Goal: Information Seeking & Learning: Learn about a topic

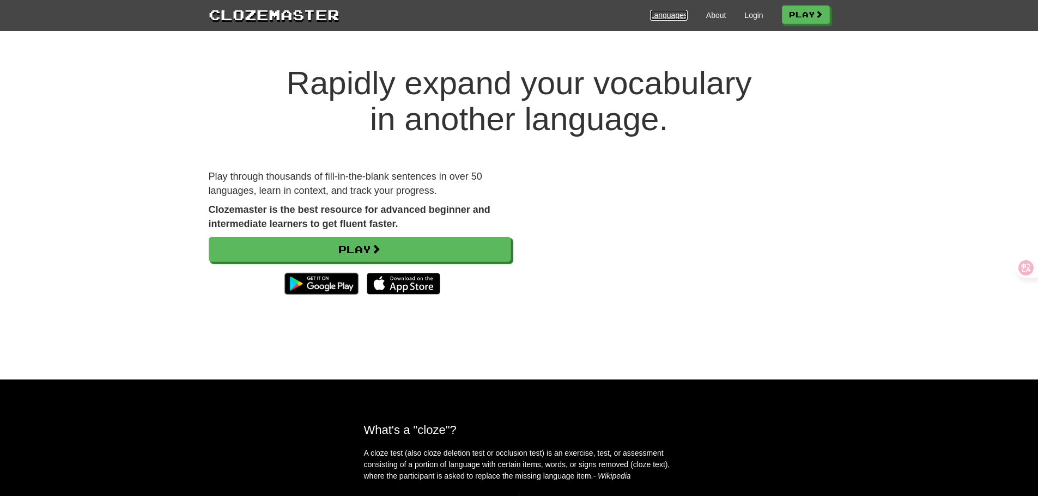
click at [652, 12] on link "Languages" at bounding box center [669, 15] width 38 height 11
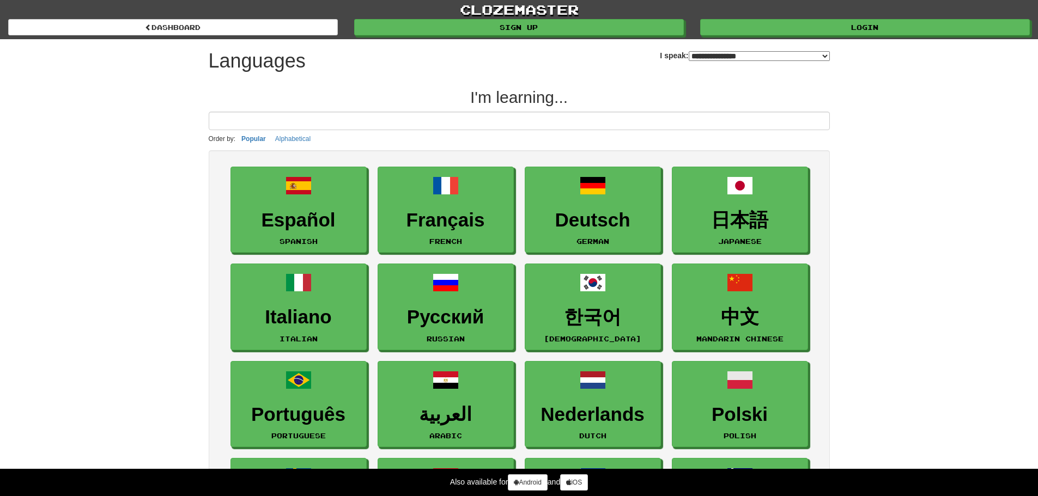
select select "*******"
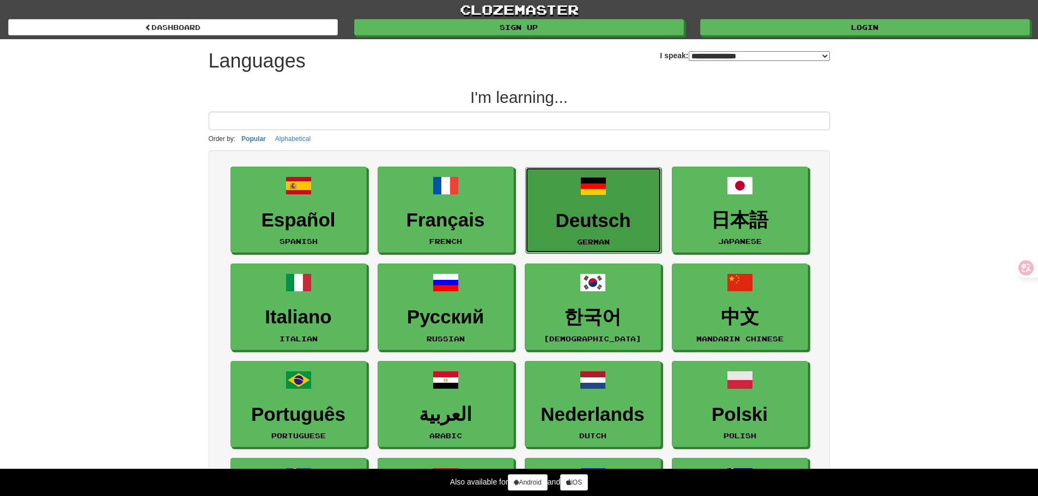
click at [625, 205] on link "Deutsch German" at bounding box center [593, 210] width 136 height 87
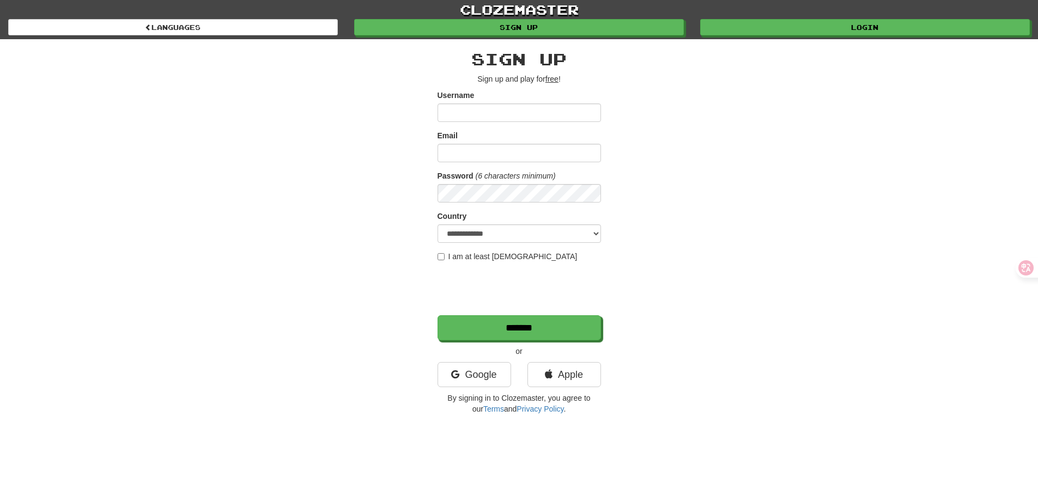
type input "********"
click at [514, 148] on input "Email" at bounding box center [518, 153] width 163 height 19
type input "**********"
select select "**"
type input "********"
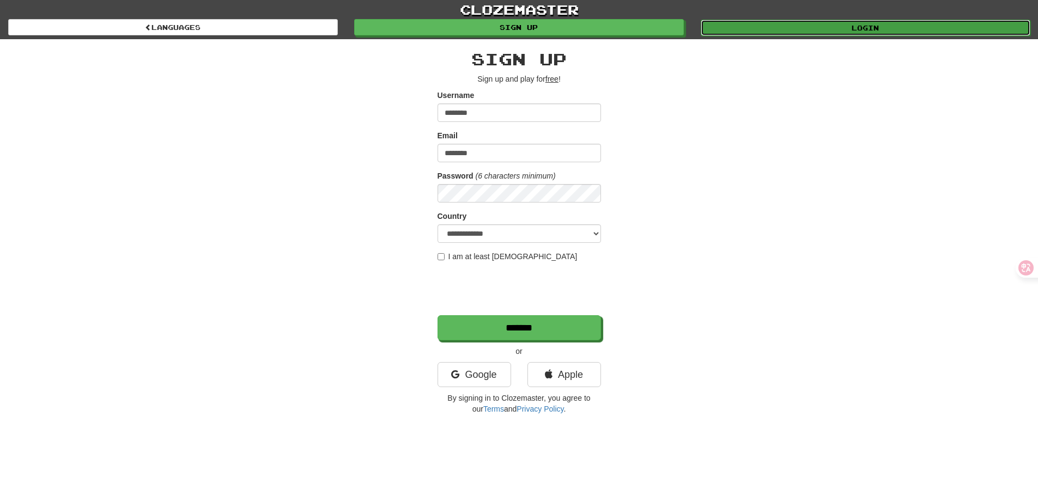
click at [789, 25] on link "Login" at bounding box center [865, 28] width 330 height 16
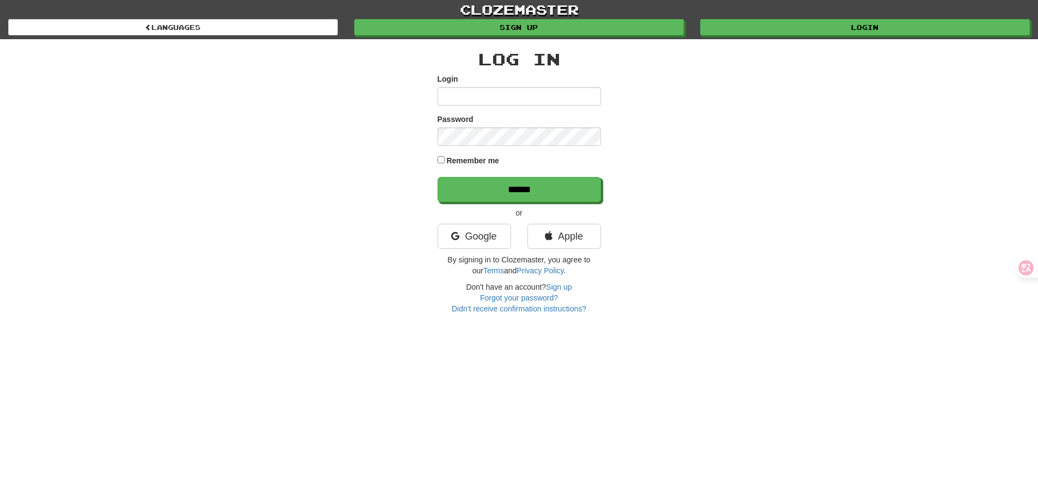
type input "********"
click at [473, 169] on form "Login ******** Password Remember me ******" at bounding box center [518, 138] width 163 height 129
click at [473, 160] on label "Remember me" at bounding box center [472, 160] width 53 height 11
click at [471, 190] on input "******" at bounding box center [519, 190] width 163 height 25
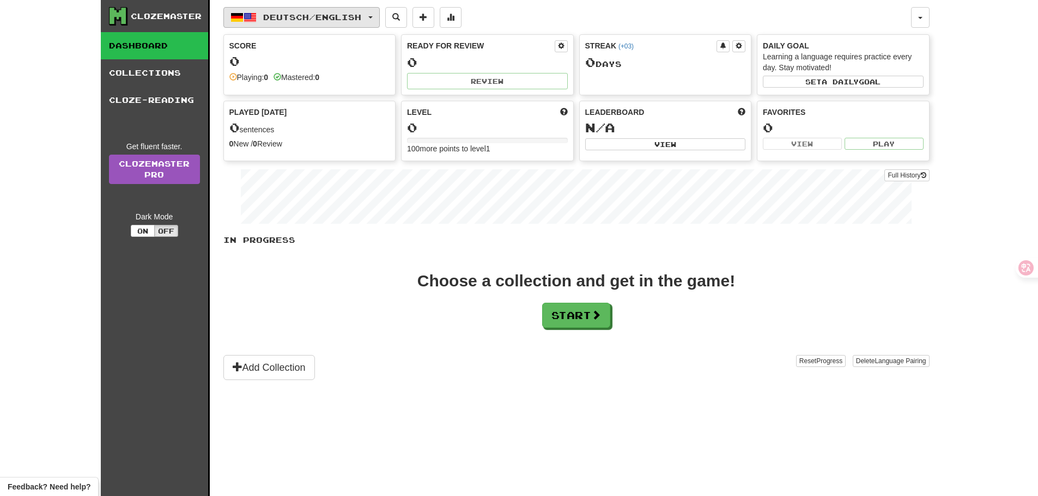
click at [283, 17] on span "Deutsch / English" at bounding box center [312, 17] width 98 height 9
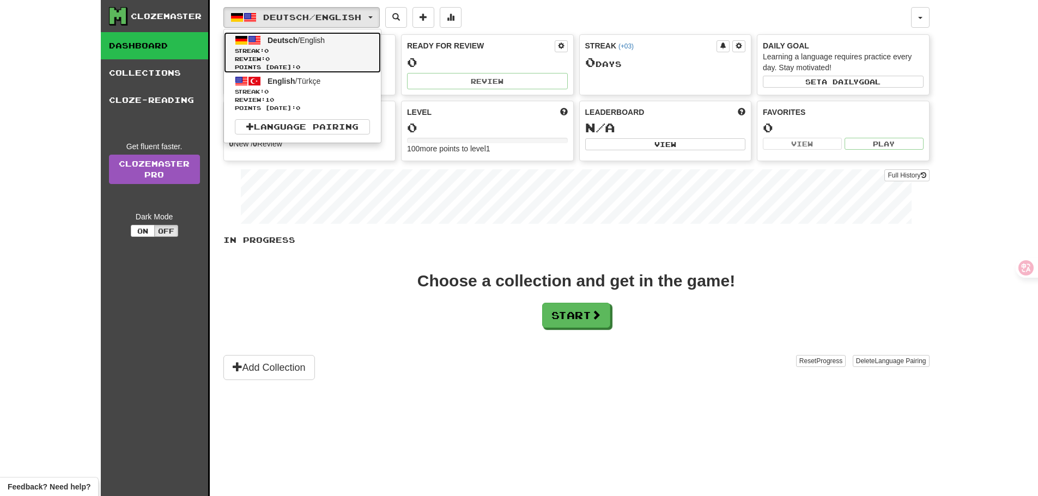
click at [269, 48] on span "0" at bounding box center [266, 50] width 4 height 7
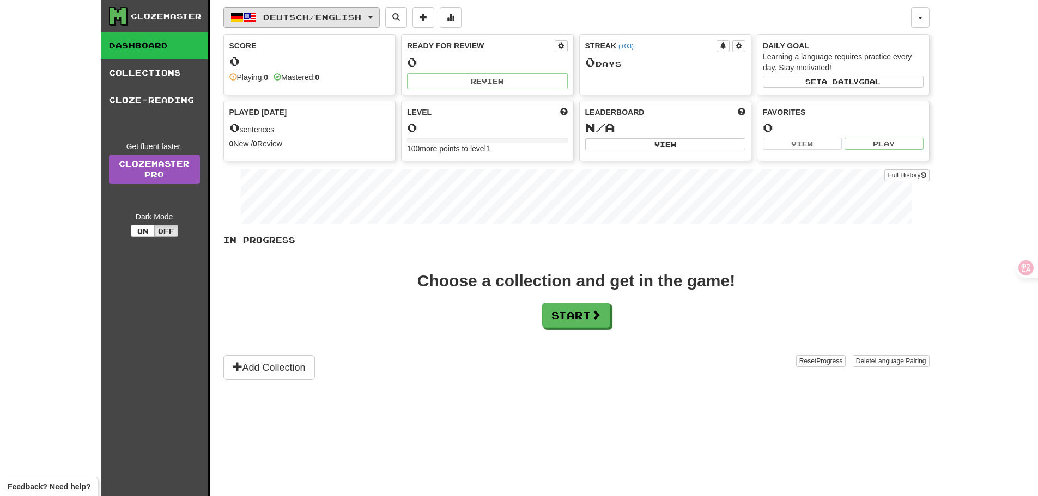
click at [359, 20] on span "Deutsch / English" at bounding box center [312, 17] width 98 height 9
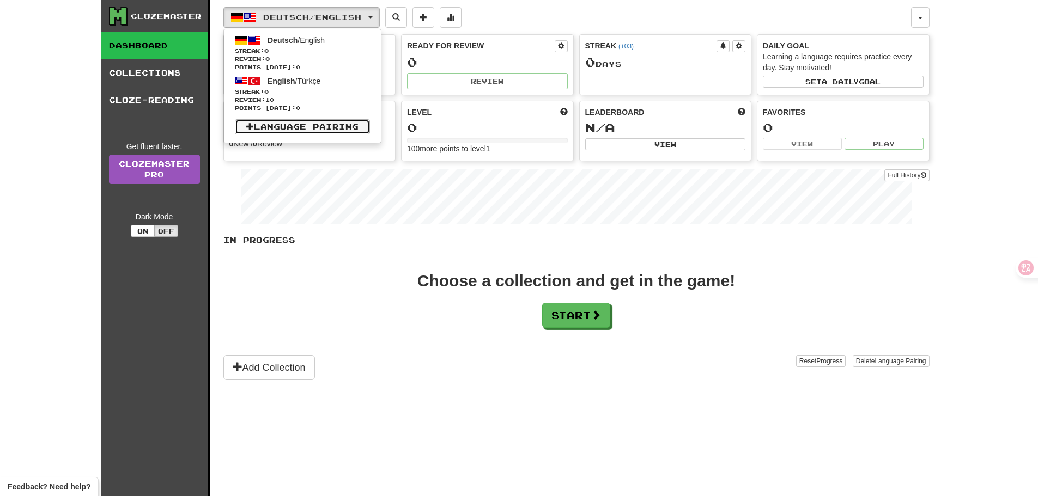
click at [338, 133] on link "Language Pairing" at bounding box center [302, 126] width 135 height 15
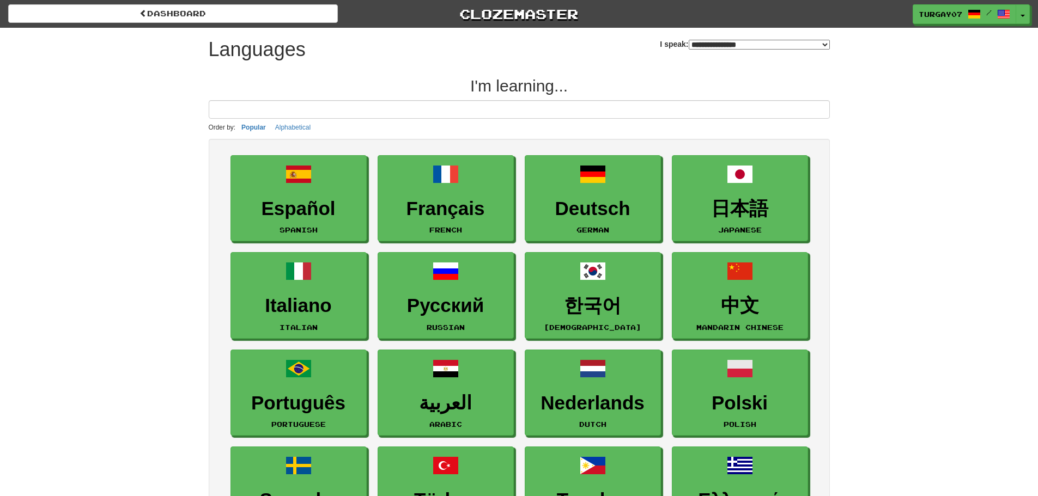
select select "*******"
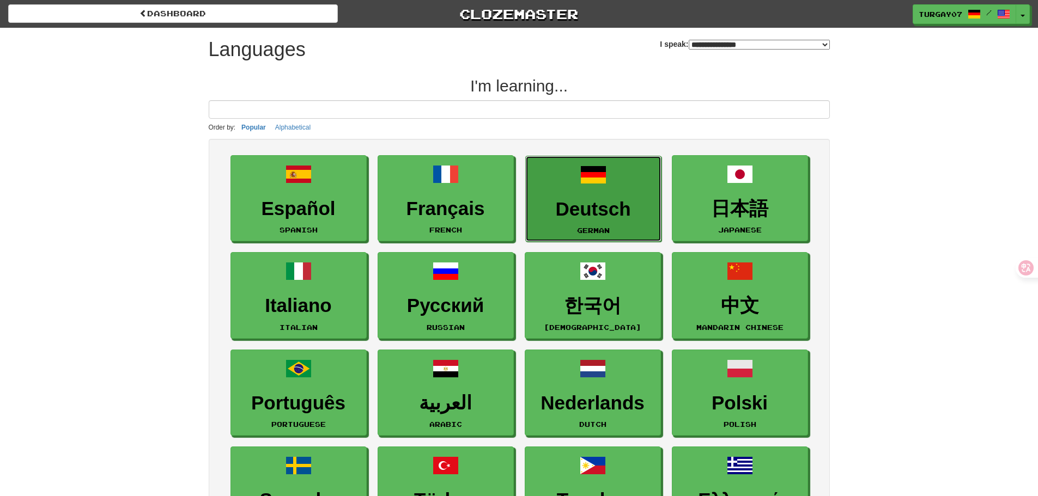
click at [577, 193] on link "Deutsch German" at bounding box center [593, 199] width 136 height 87
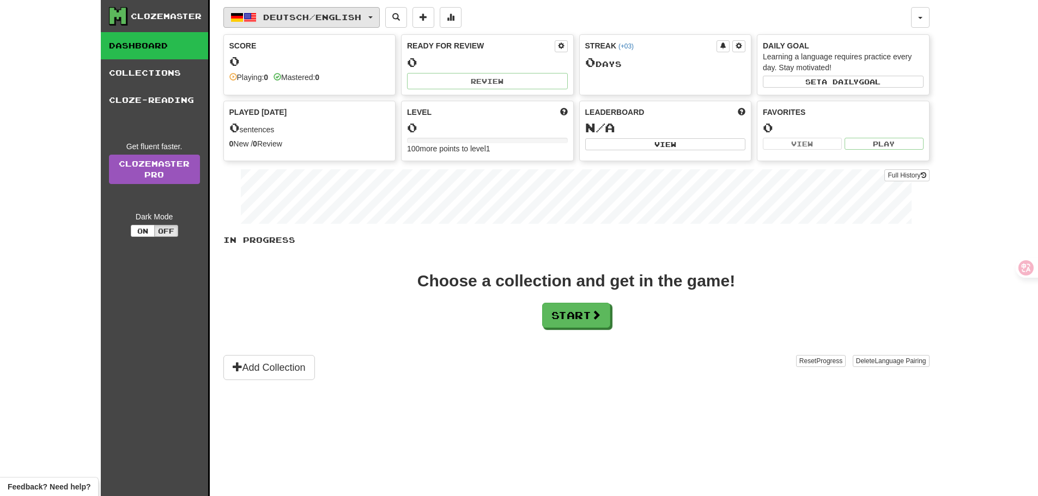
click at [362, 24] on button "Deutsch / English" at bounding box center [301, 17] width 156 height 21
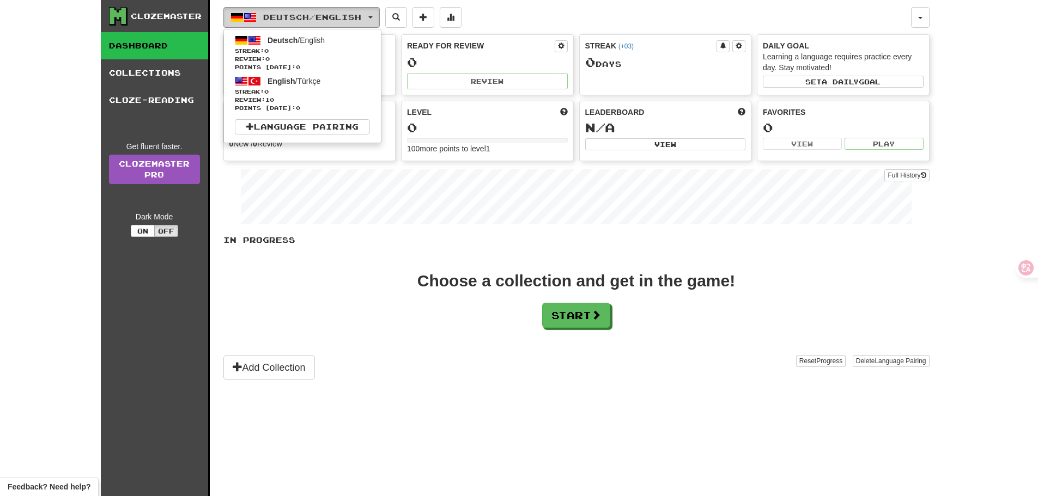
click at [361, 15] on span "Deutsch / English" at bounding box center [312, 17] width 98 height 9
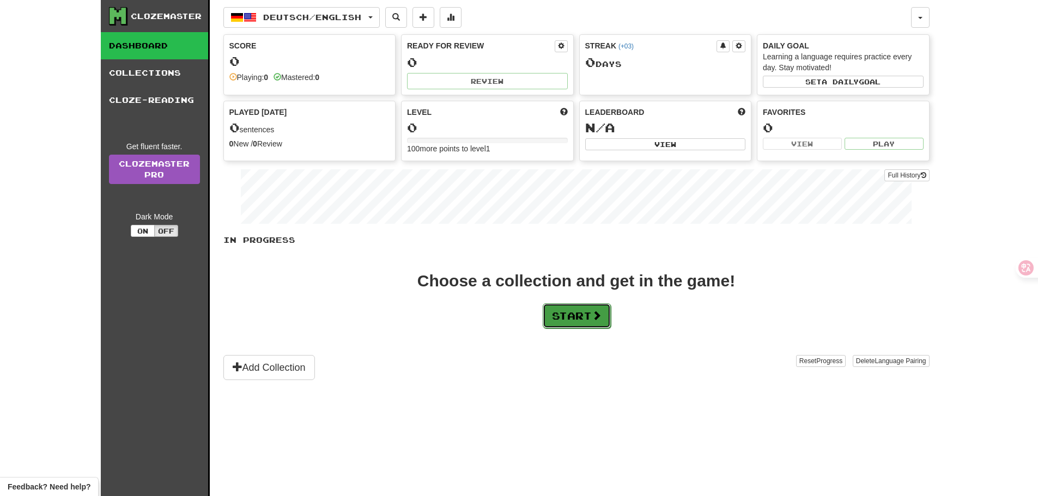
click at [568, 318] on button "Start" at bounding box center [576, 315] width 68 height 25
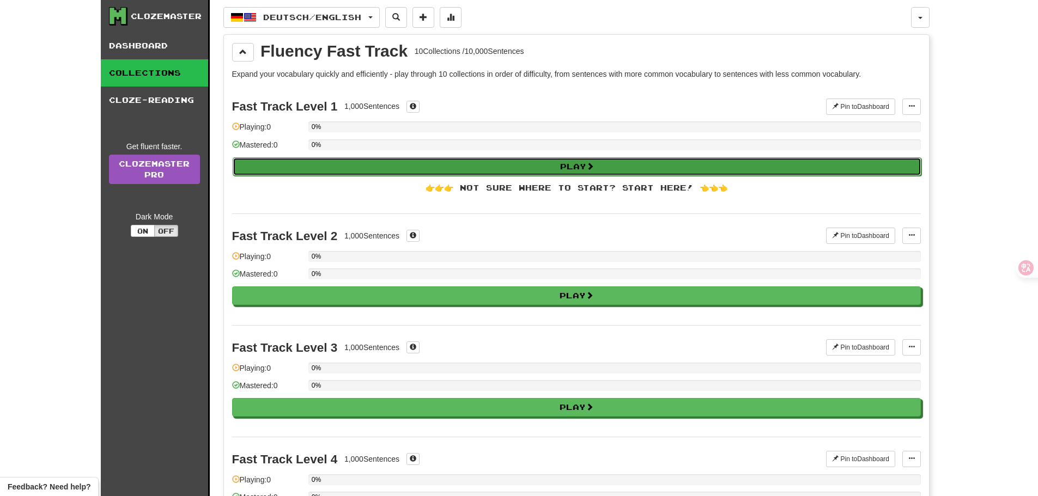
click at [517, 169] on button "Play" at bounding box center [577, 166] width 688 height 19
select select "**"
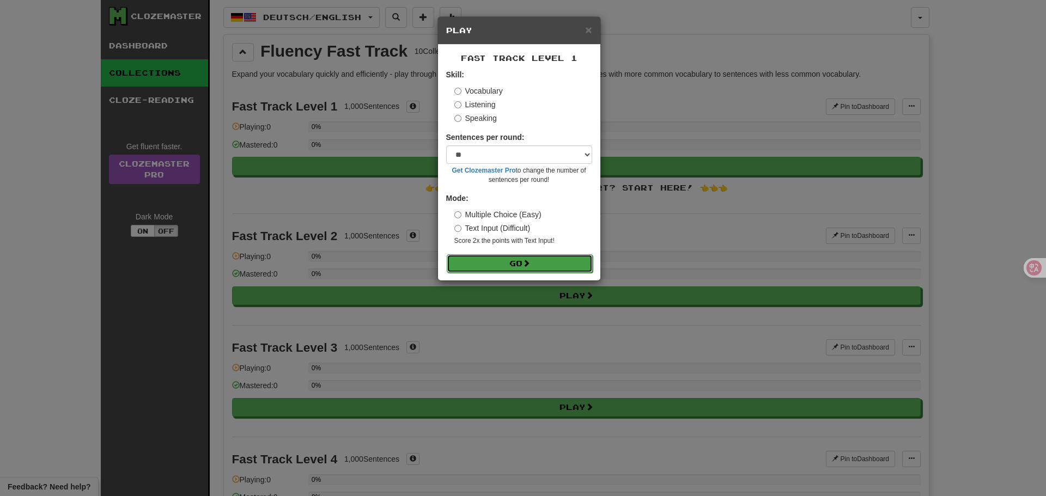
click at [498, 262] on button "Go" at bounding box center [520, 263] width 146 height 19
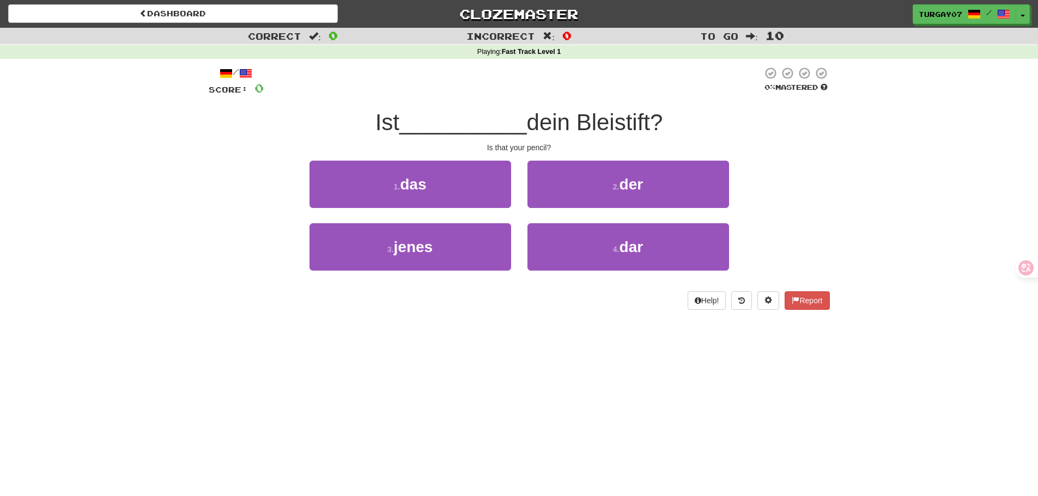
click at [600, 127] on span "dein Bleistift?" at bounding box center [595, 122] width 136 height 26
click at [593, 136] on div at bounding box center [593, 136] width 0 height 0
click at [594, 140] on div "/ Score: 0 0 % Mastered Ist __________ dein Bleistift? Is that your pencil? 1 .…" at bounding box center [519, 187] width 621 height 243
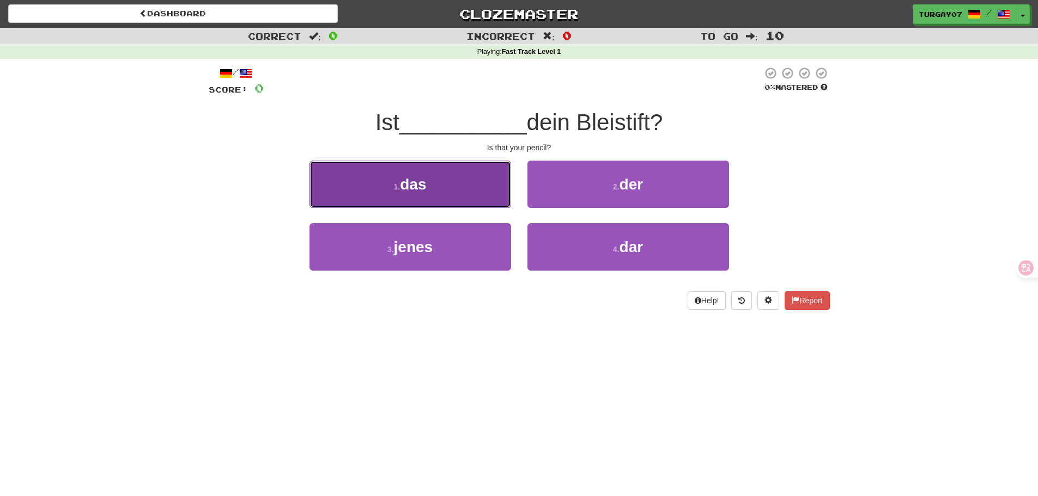
click at [463, 174] on button "1 . das" at bounding box center [410, 184] width 202 height 47
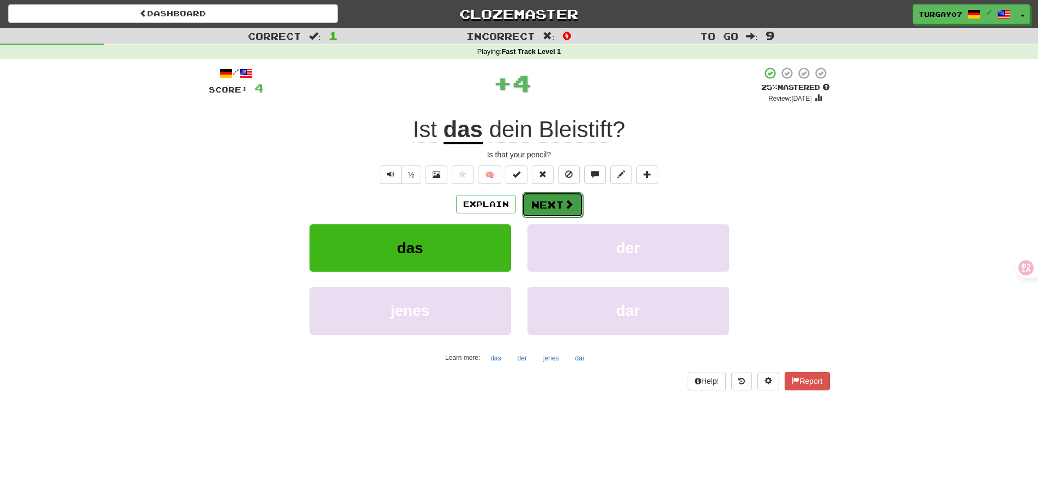
click at [561, 199] on button "Next" at bounding box center [552, 204] width 61 height 25
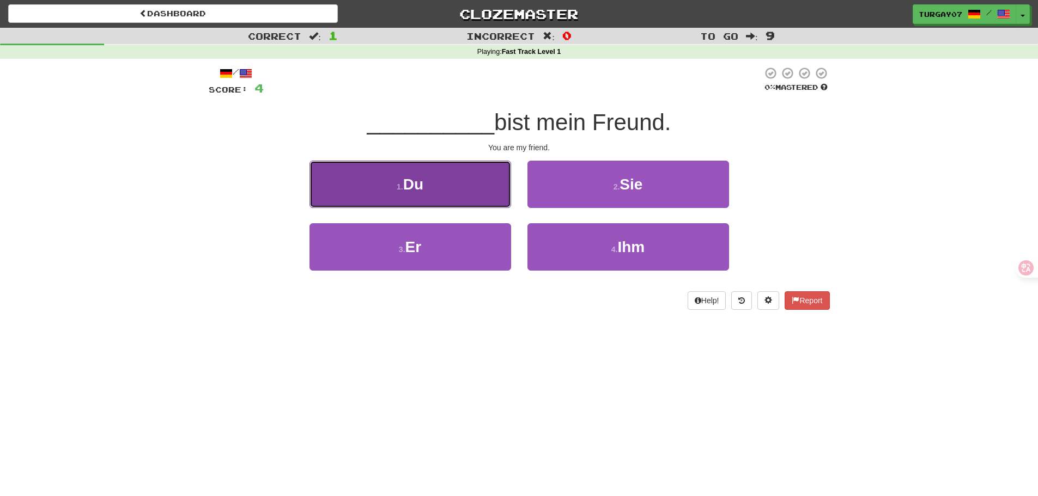
click at [489, 193] on button "1 . Du" at bounding box center [410, 184] width 202 height 47
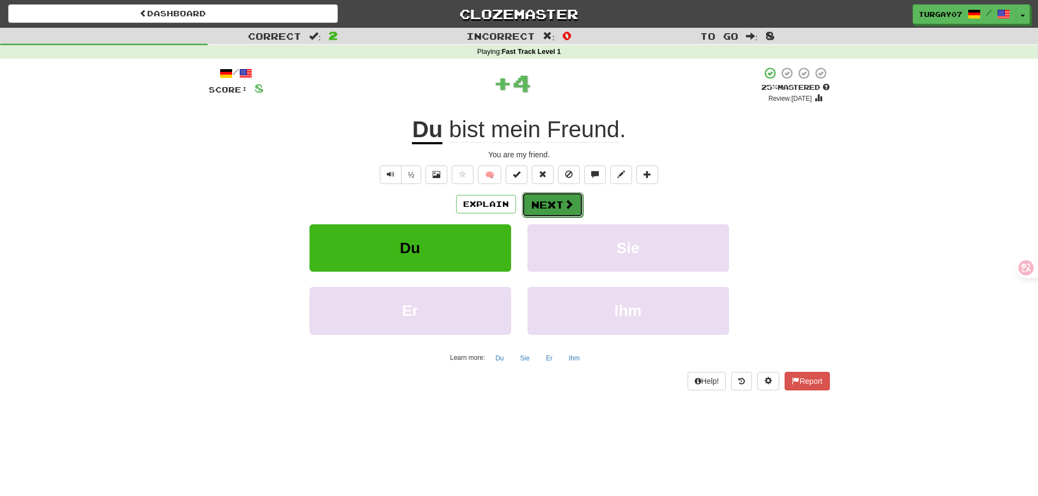
click at [560, 210] on button "Next" at bounding box center [552, 204] width 61 height 25
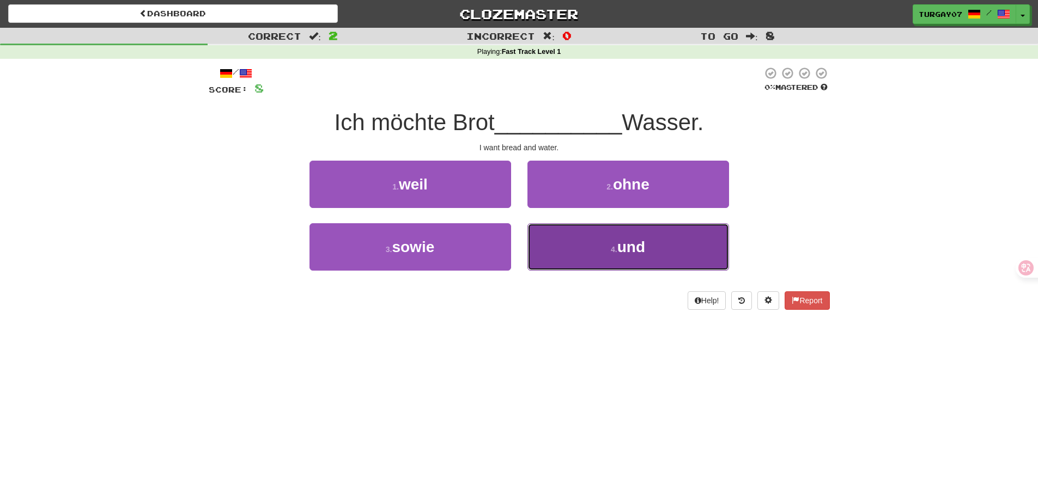
click at [588, 249] on button "4 . und" at bounding box center [628, 246] width 202 height 47
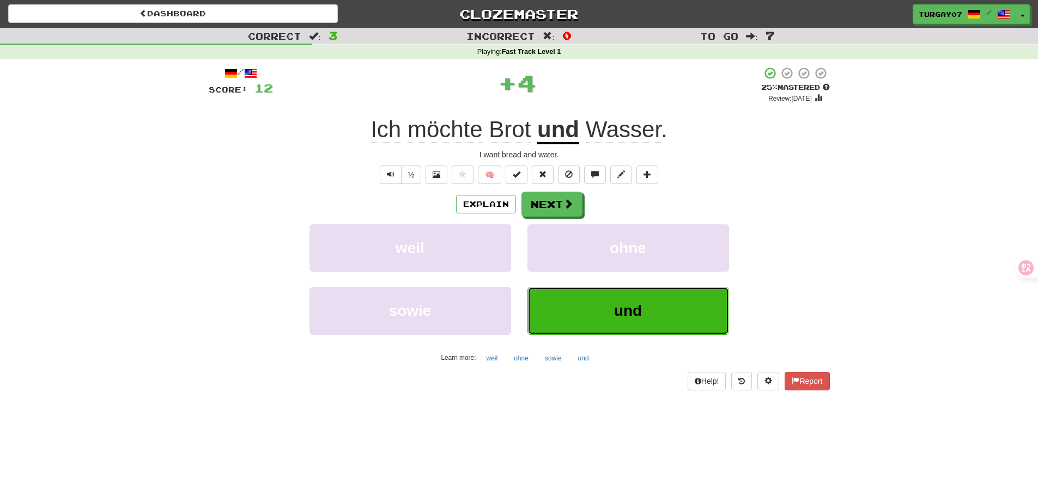
click at [572, 320] on button "und" at bounding box center [628, 310] width 202 height 47
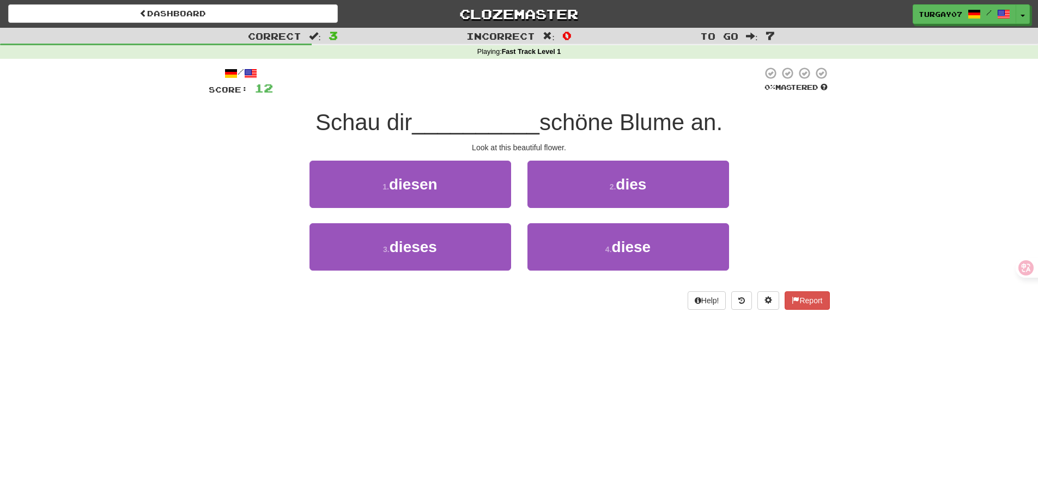
click at [353, 120] on span "Schau dir" at bounding box center [363, 122] width 96 height 26
click at [346, 94] on div at bounding box center [346, 94] width 0 height 0
click at [352, 98] on div "/ Score: 12 0 % Mastered Schau dir __________ schöne Blume an. Look at this bea…" at bounding box center [519, 187] width 621 height 243
click at [348, 122] on span "Schau dir" at bounding box center [363, 122] width 96 height 26
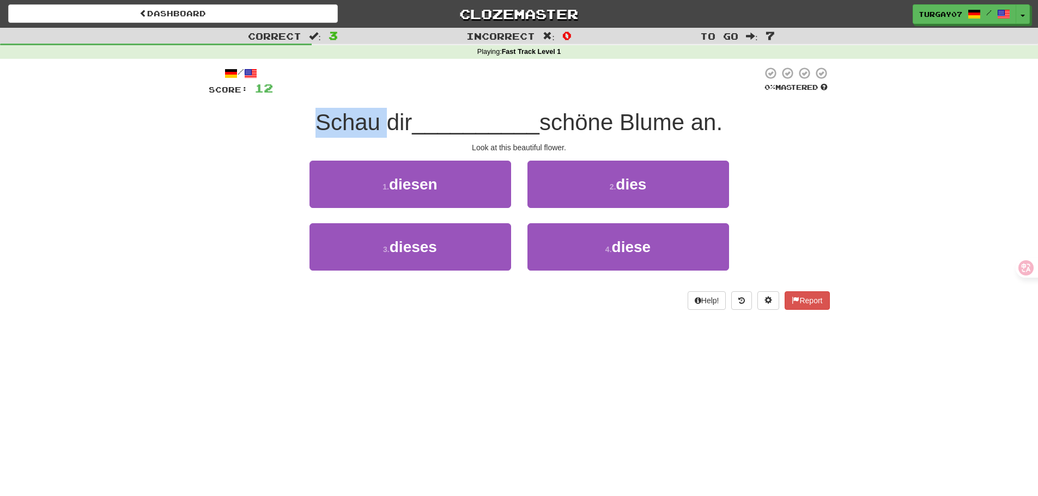
click at [348, 122] on span "Schau dir" at bounding box center [363, 122] width 96 height 26
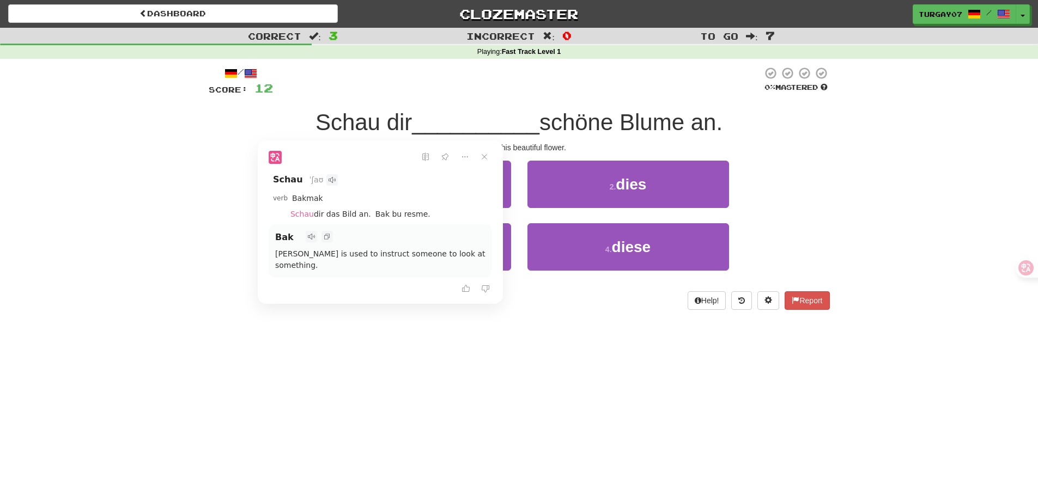
click at [443, 120] on span "__________" at bounding box center [475, 122] width 127 height 26
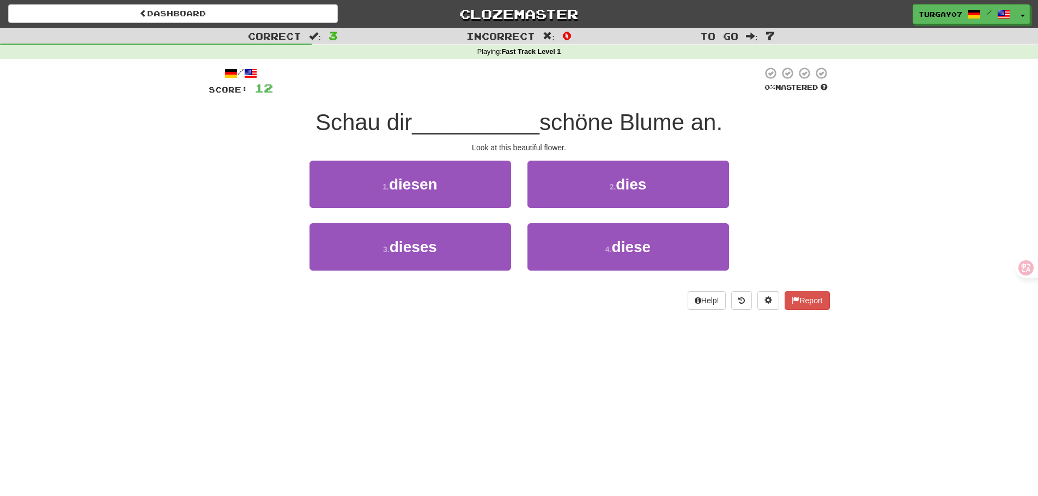
click at [393, 118] on span "Schau dir" at bounding box center [363, 122] width 96 height 26
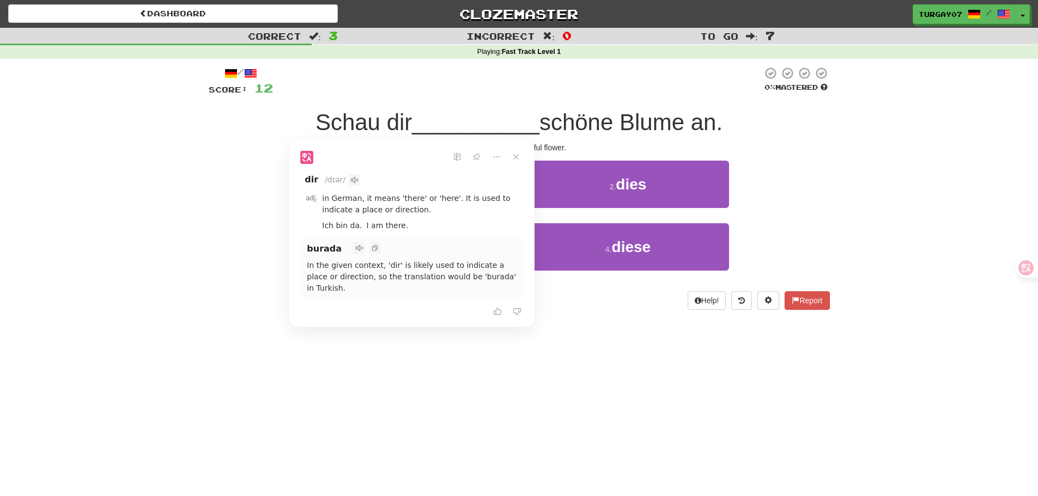
click at [511, 86] on div at bounding box center [517, 81] width 489 height 30
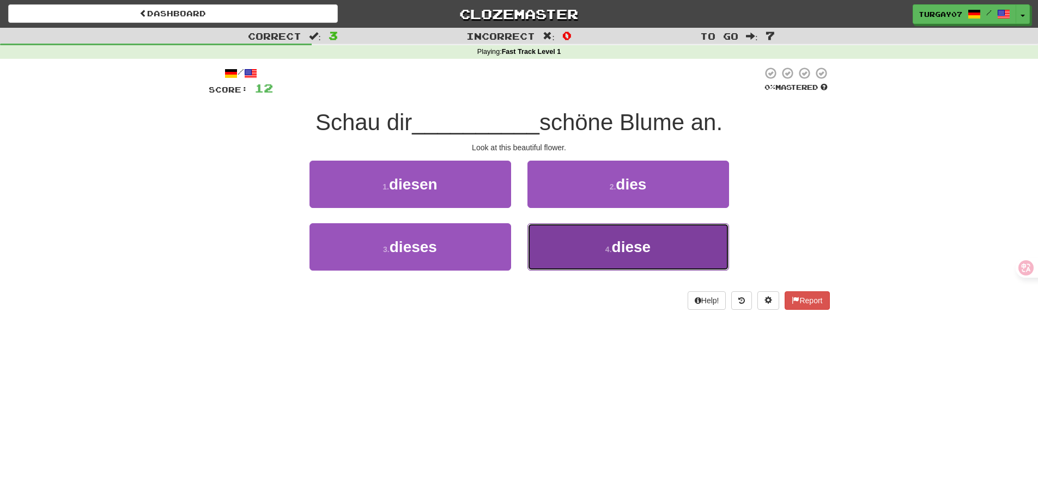
click at [566, 235] on button "4 . diese" at bounding box center [628, 246] width 202 height 47
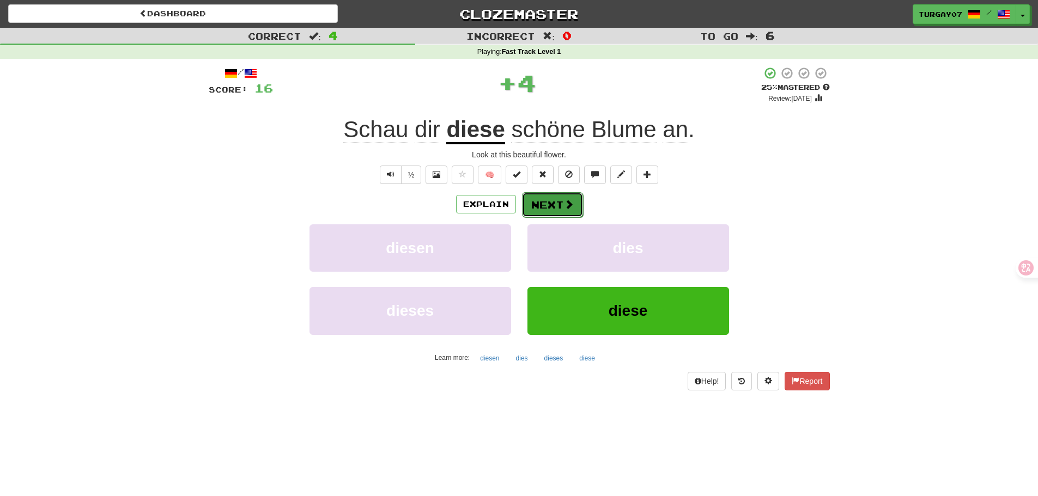
click at [569, 200] on span at bounding box center [569, 204] width 10 height 10
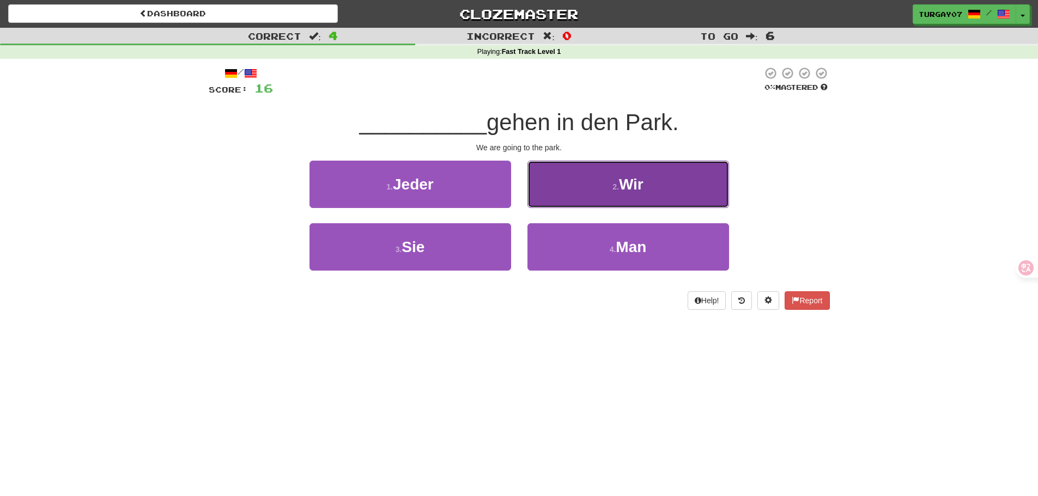
click at [558, 191] on button "2 . Wir" at bounding box center [628, 184] width 202 height 47
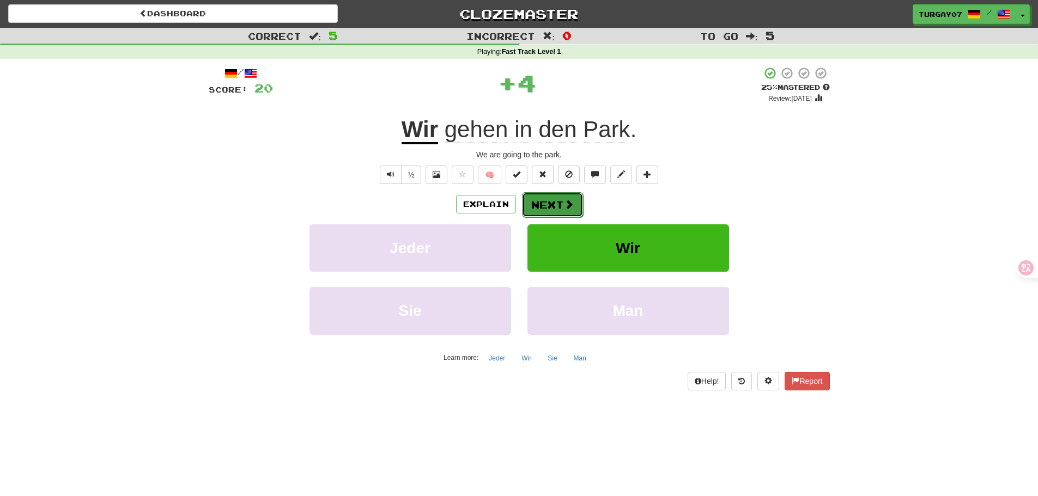
click at [575, 208] on button "Next" at bounding box center [552, 204] width 61 height 25
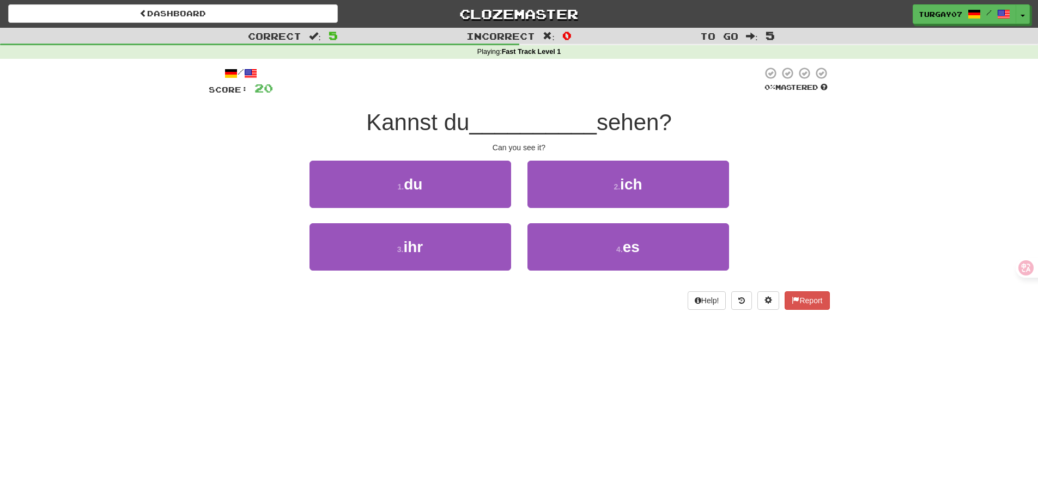
drag, startPoint x: 486, startPoint y: 247, endPoint x: 467, endPoint y: 328, distance: 82.7
click at [467, 328] on div "Dashboard Clozemaster turgay07 / Toggle Dropdown Dashboard Leaderboard Activity…" at bounding box center [519, 248] width 1038 height 496
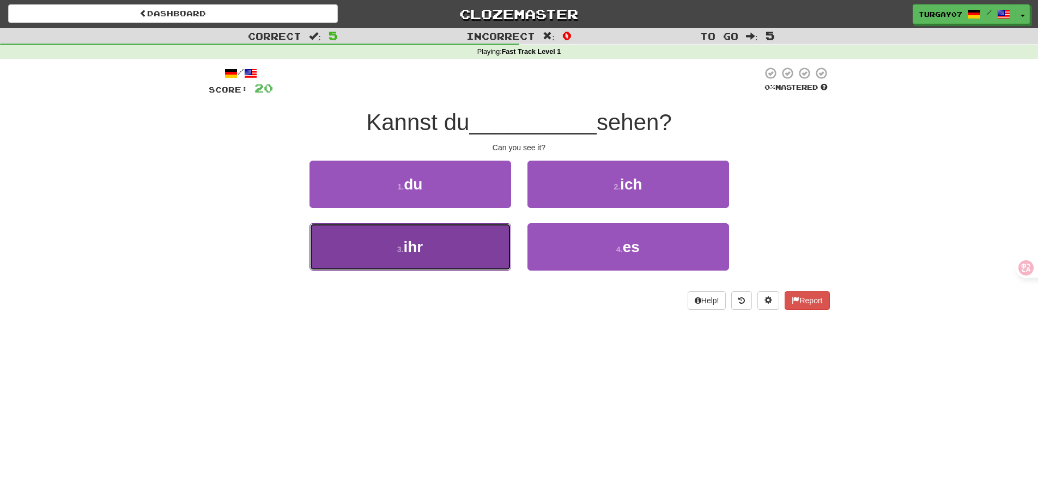
click at [481, 255] on button "3 . ihr" at bounding box center [410, 246] width 202 height 47
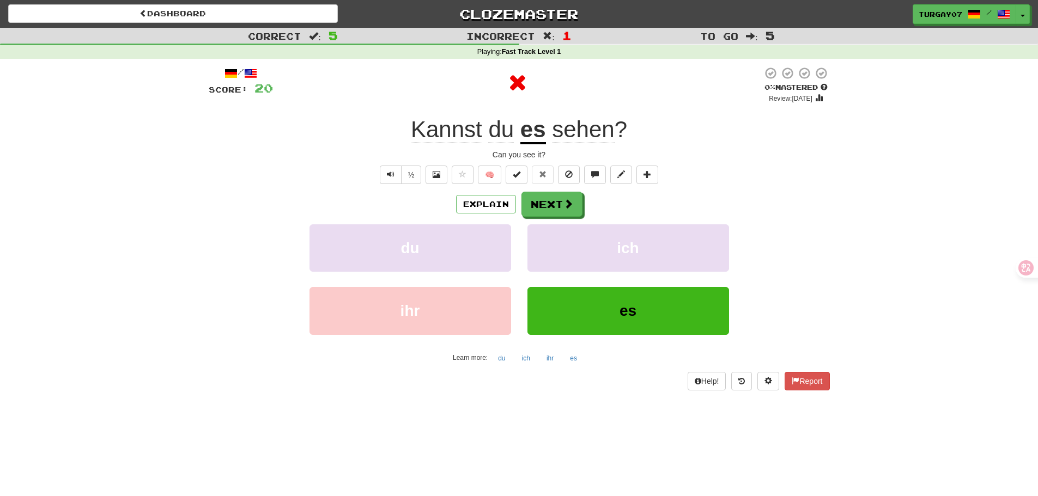
click at [537, 126] on u "es" at bounding box center [533, 131] width 26 height 28
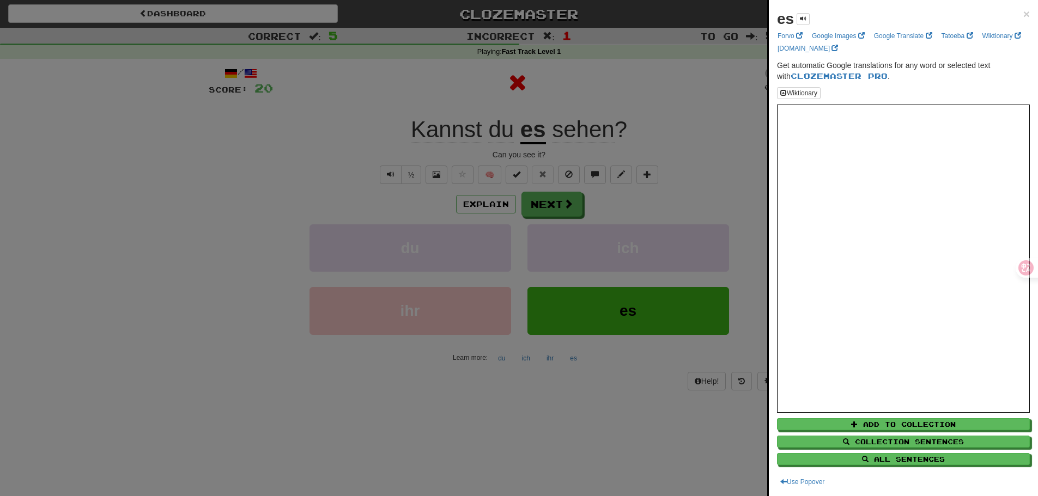
click at [550, 106] on div at bounding box center [519, 248] width 1038 height 496
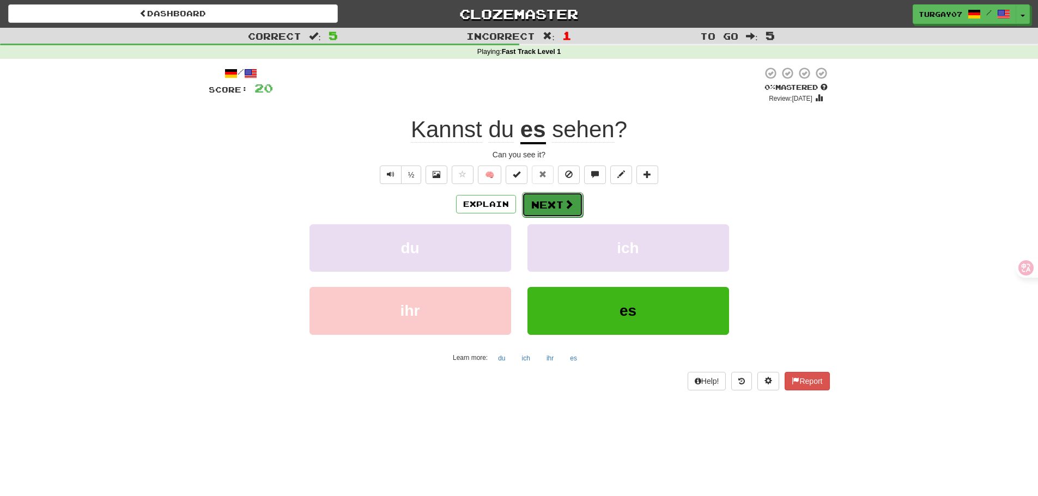
click at [548, 198] on button "Next" at bounding box center [552, 204] width 61 height 25
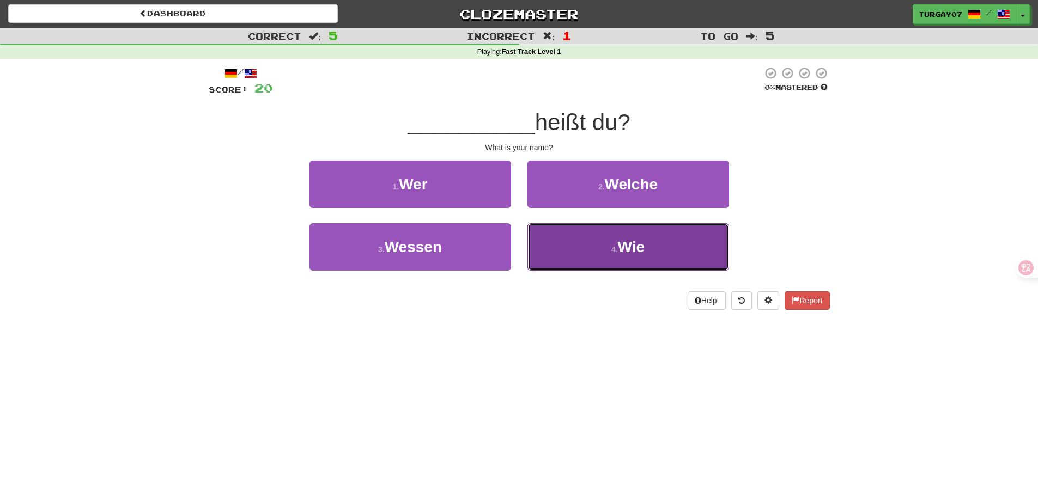
click at [571, 246] on button "4 . Wie" at bounding box center [628, 246] width 202 height 47
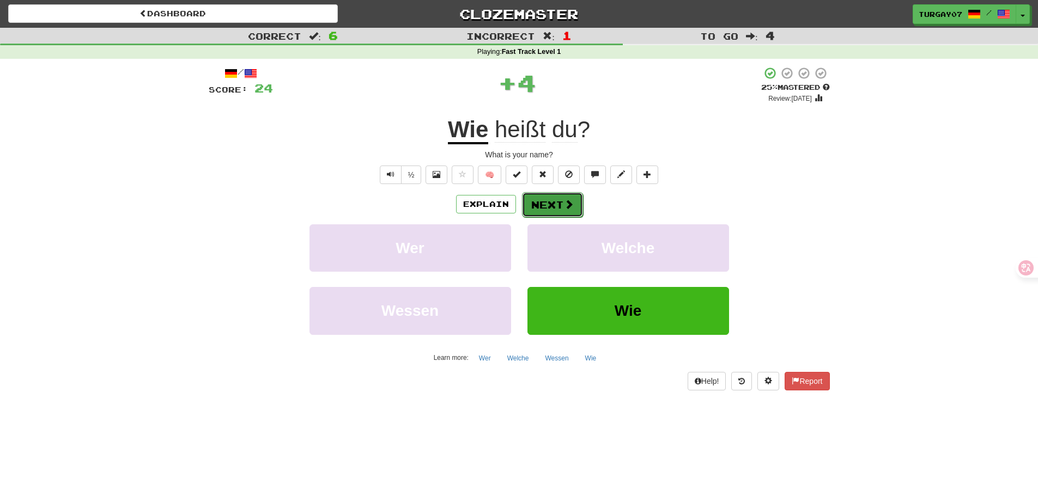
click at [557, 215] on button "Next" at bounding box center [552, 204] width 61 height 25
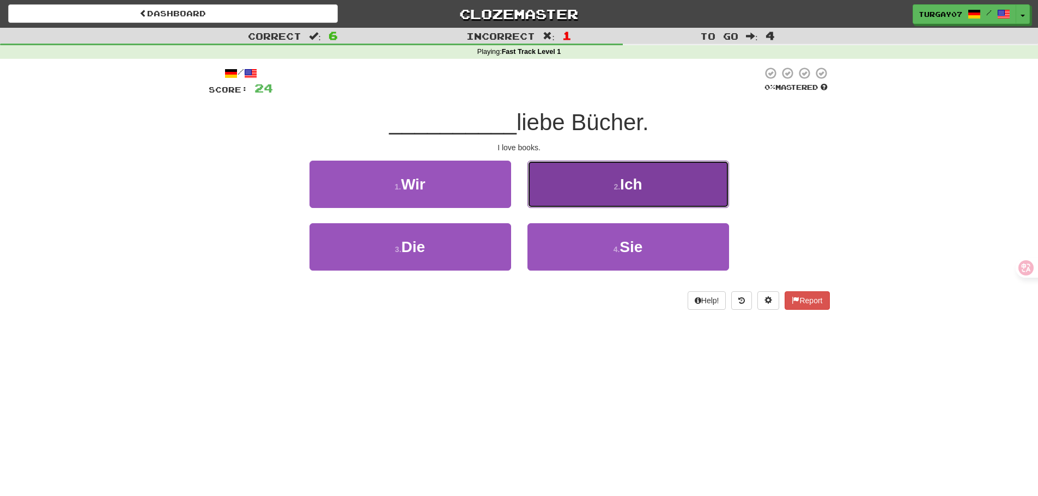
click at [569, 195] on button "2 . Ich" at bounding box center [628, 184] width 202 height 47
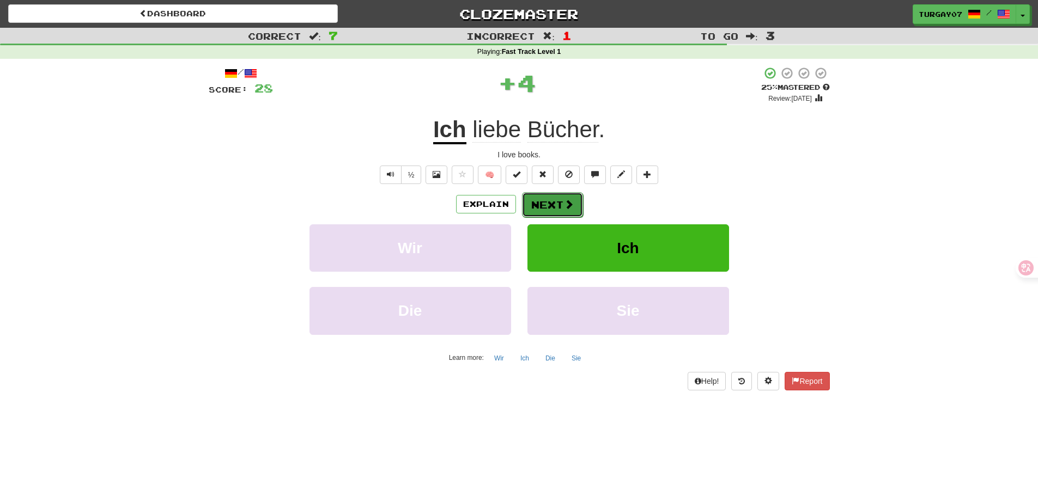
click at [563, 197] on button "Next" at bounding box center [552, 204] width 61 height 25
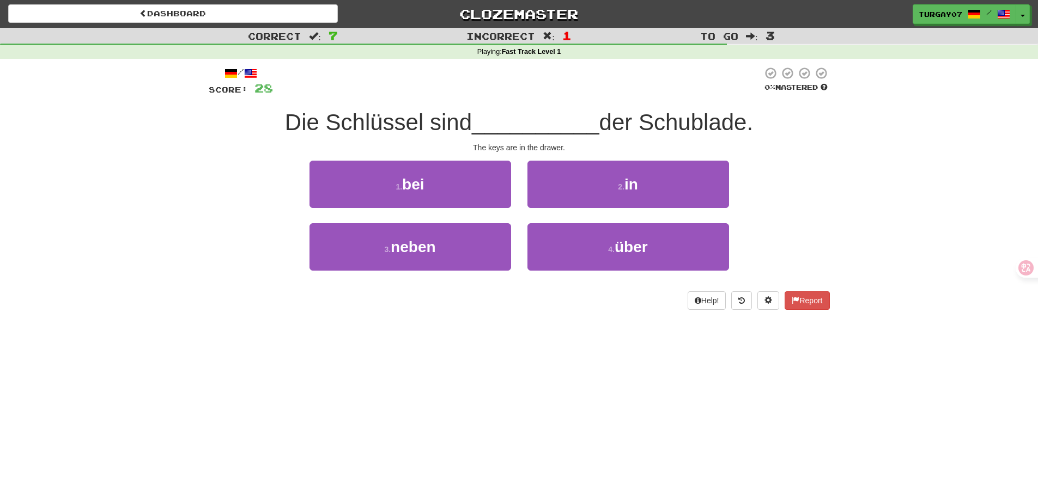
click at [397, 124] on span "Die Schlüssel sind" at bounding box center [378, 122] width 187 height 26
click at [390, 136] on div at bounding box center [390, 136] width 0 height 0
click at [404, 124] on span "Die Schlüssel sind" at bounding box center [378, 122] width 187 height 26
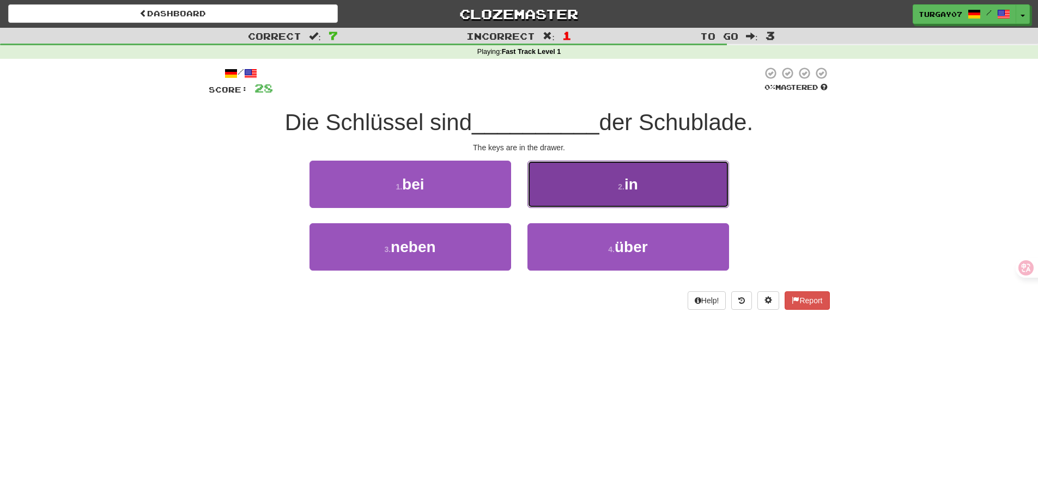
click at [570, 184] on button "2 . in" at bounding box center [628, 184] width 202 height 47
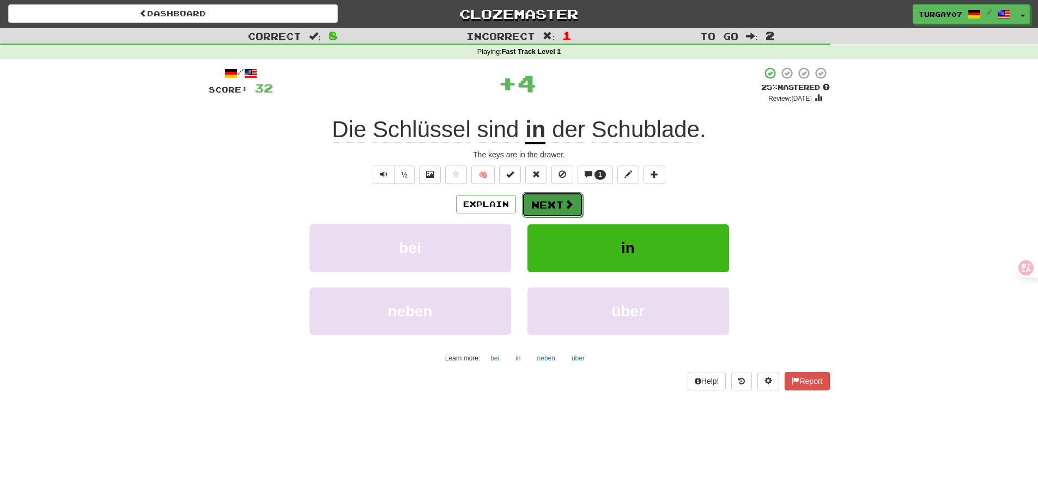
click at [565, 202] on span at bounding box center [569, 204] width 10 height 10
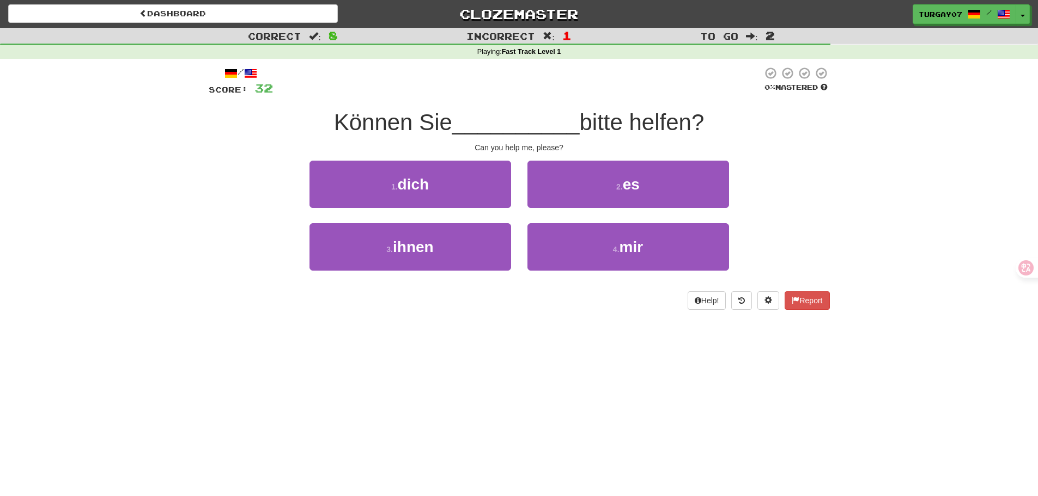
click at [647, 123] on span "bitte helfen?" at bounding box center [641, 122] width 125 height 26
click at [640, 136] on div at bounding box center [640, 136] width 0 height 0
click at [656, 120] on span "bitte helfen?" at bounding box center [641, 122] width 125 height 26
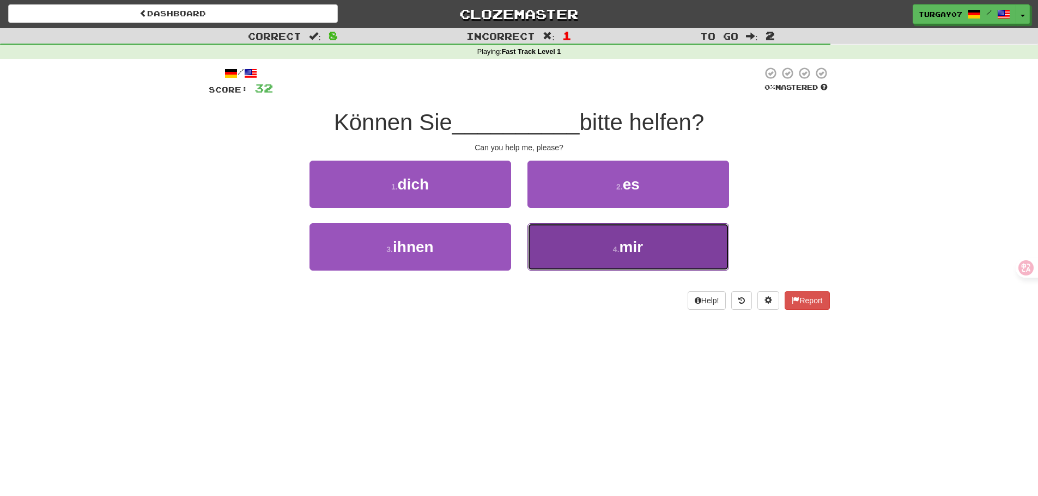
click at [558, 246] on button "4 . mir" at bounding box center [628, 246] width 202 height 47
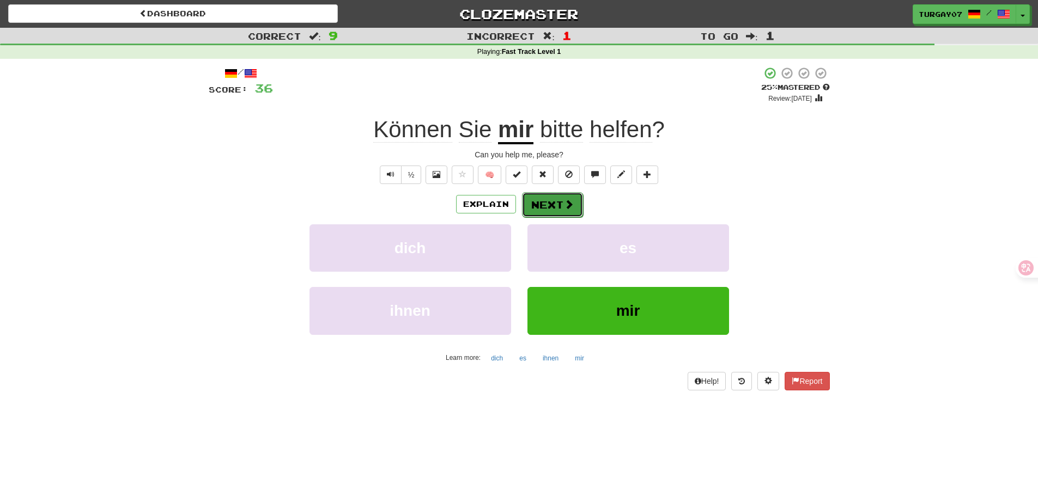
click at [566, 204] on span at bounding box center [569, 204] width 10 height 10
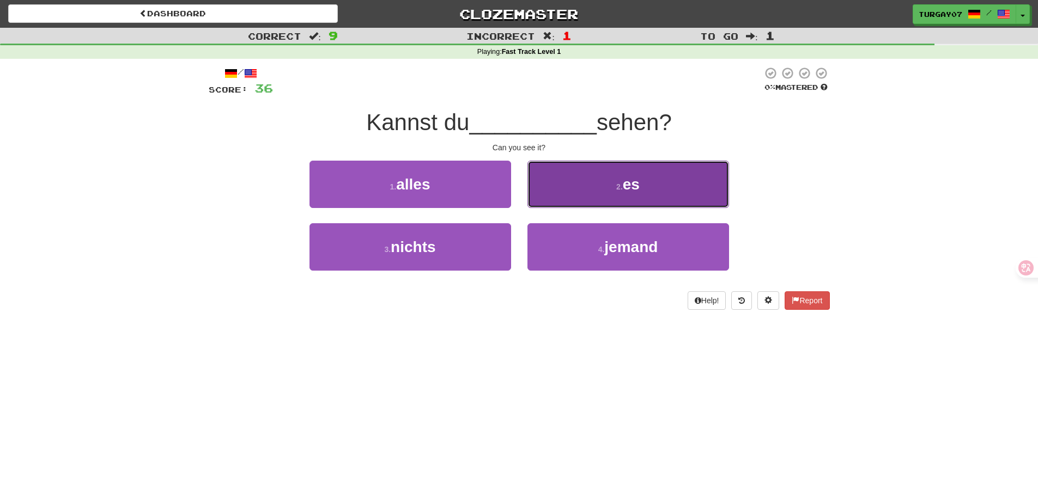
click at [573, 186] on button "2 . es" at bounding box center [628, 184] width 202 height 47
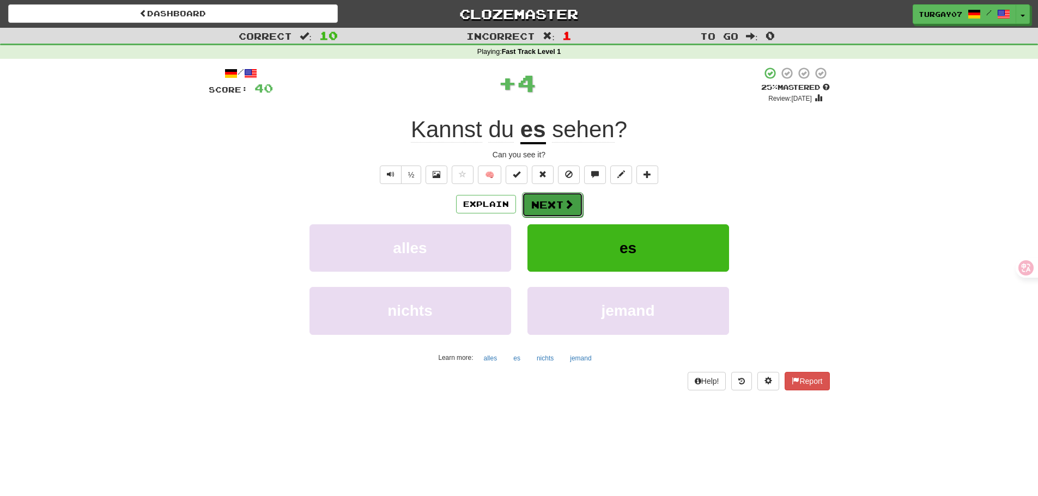
click at [560, 194] on button "Next" at bounding box center [552, 204] width 61 height 25
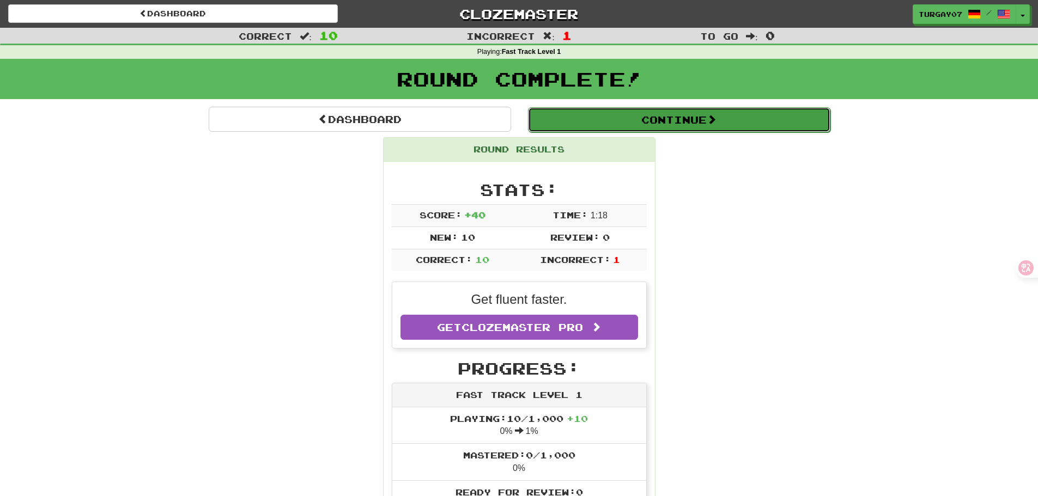
click at [632, 126] on button "Continue" at bounding box center [679, 119] width 302 height 25
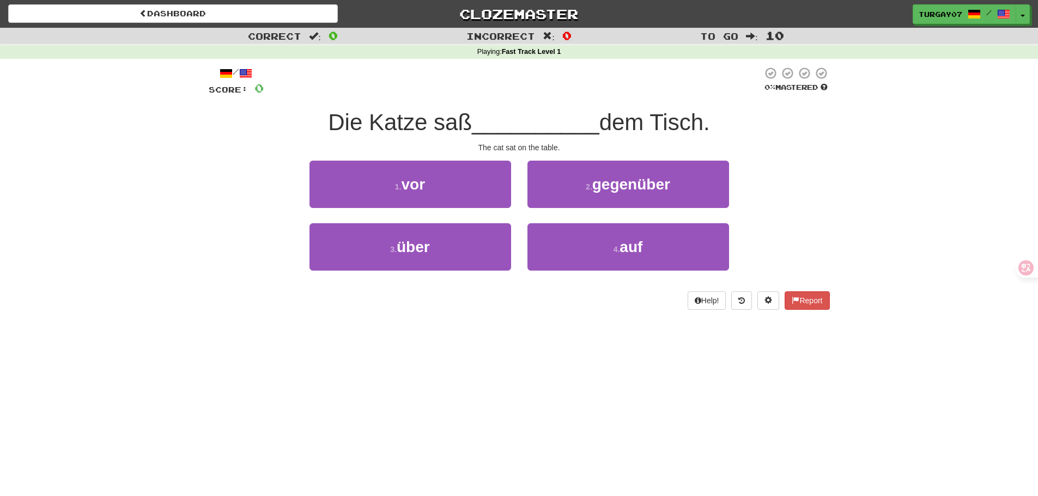
click at [449, 124] on span "Die Katze saß" at bounding box center [400, 122] width 144 height 26
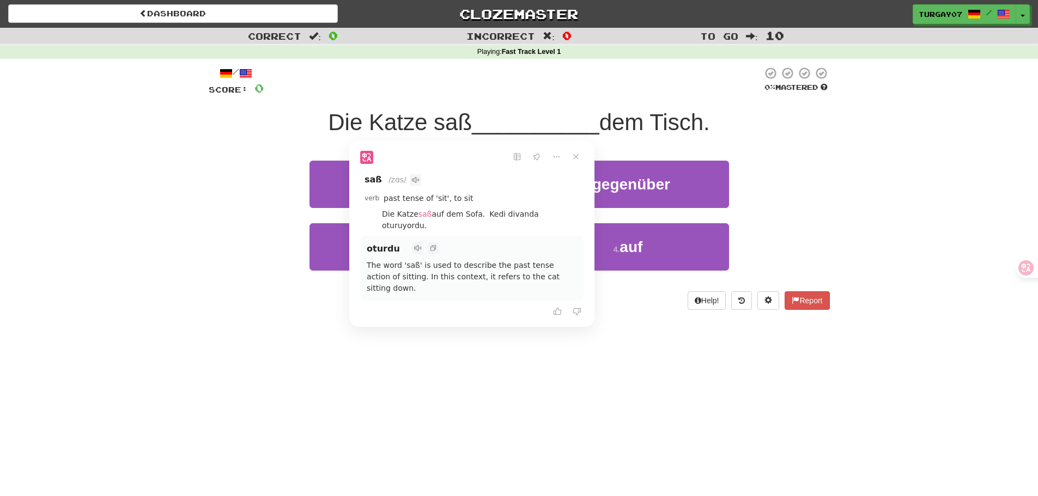
click at [544, 99] on div "/ Score: 0 0 % Mastered Die Katze saß __________ dem Tisch. The cat sat on the …" at bounding box center [519, 187] width 621 height 243
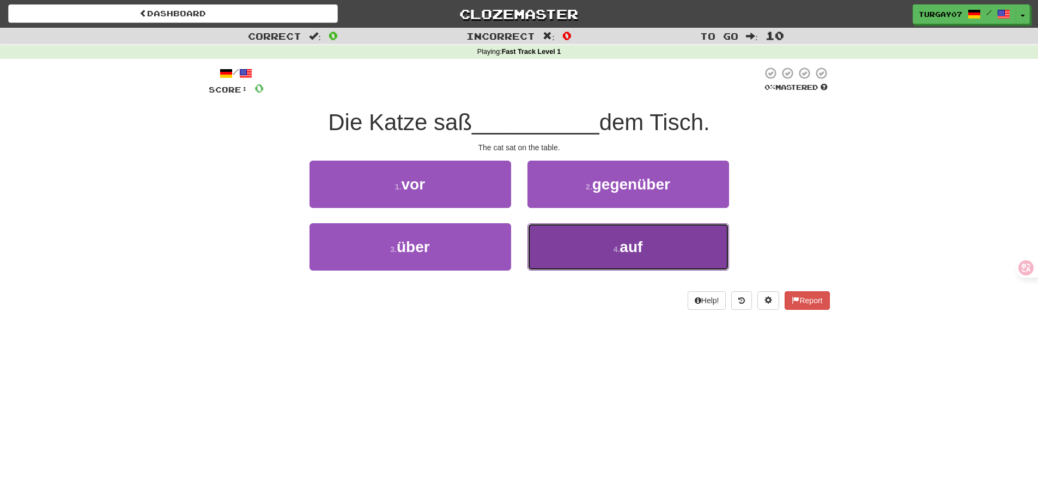
click at [602, 239] on button "4 . auf" at bounding box center [628, 246] width 202 height 47
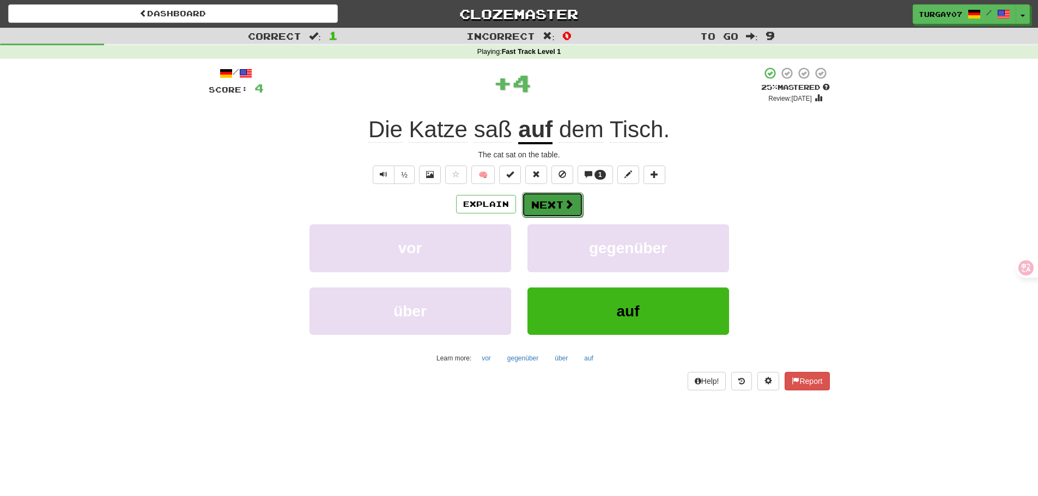
click at [564, 201] on span at bounding box center [569, 204] width 10 height 10
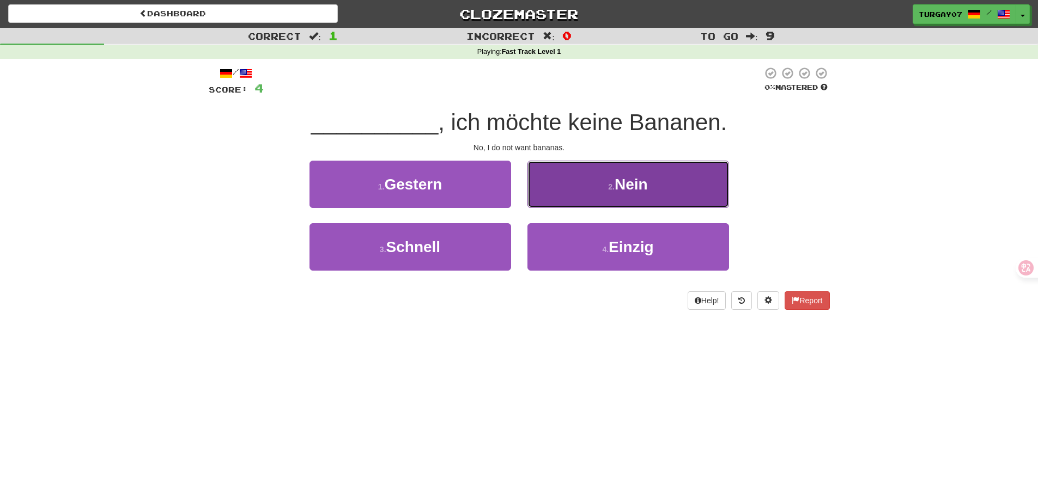
click at [548, 187] on button "2 . Nein" at bounding box center [628, 184] width 202 height 47
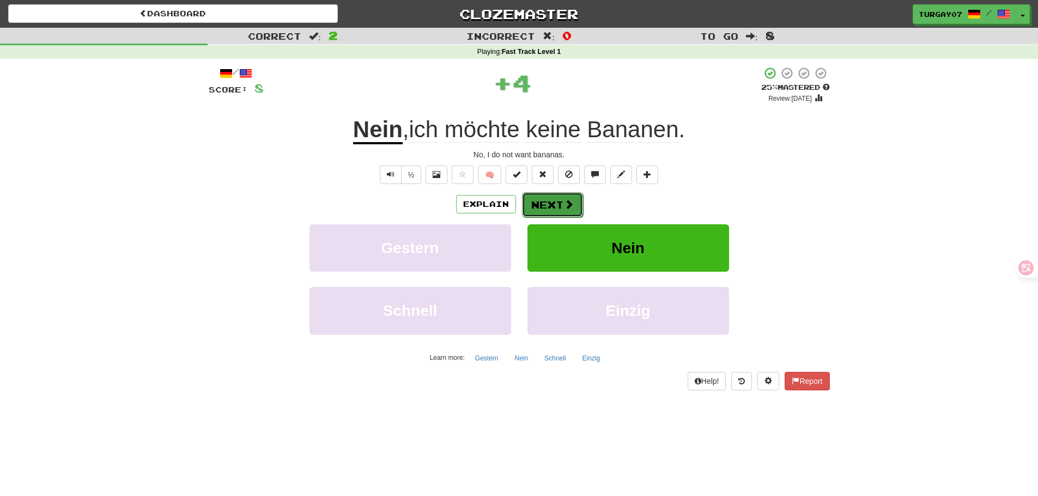
click at [537, 206] on button "Next" at bounding box center [552, 204] width 61 height 25
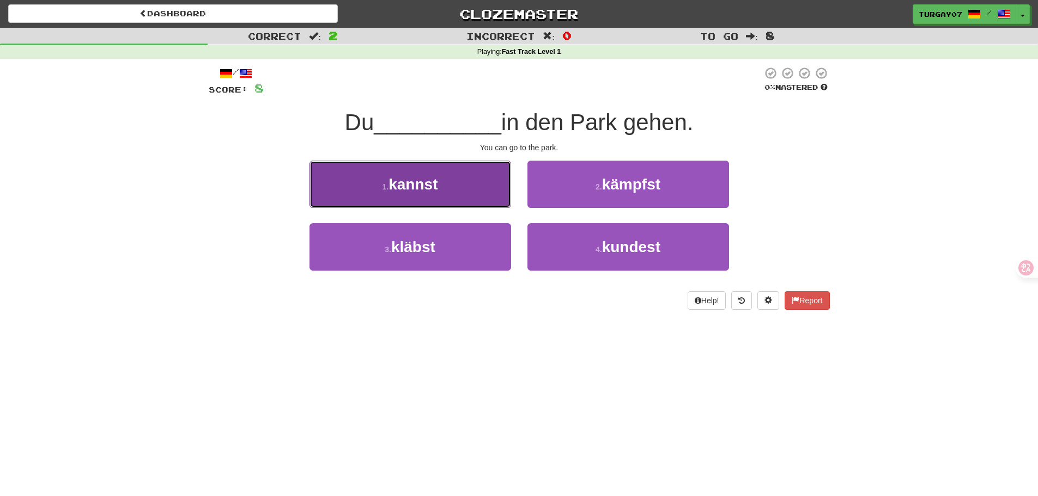
click at [476, 201] on button "1 . kannst" at bounding box center [410, 184] width 202 height 47
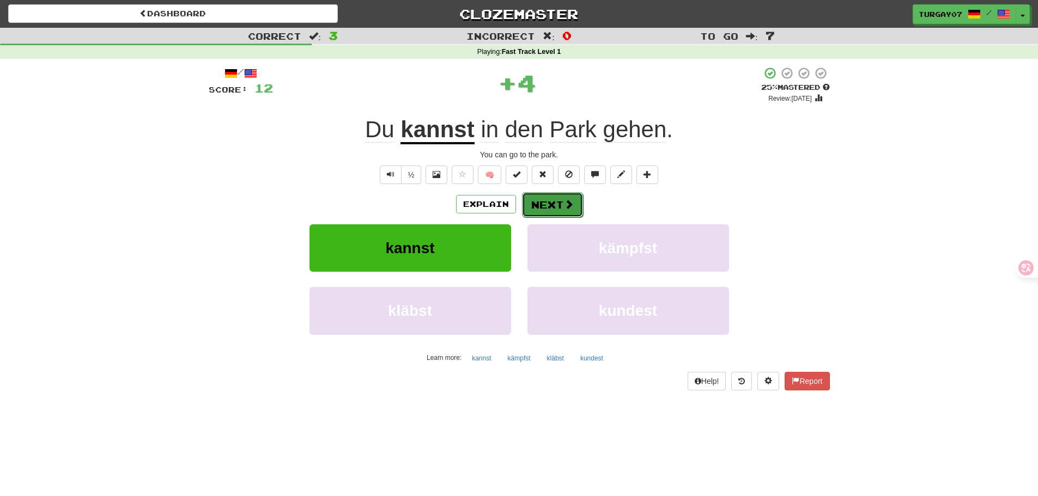
click at [560, 208] on button "Next" at bounding box center [552, 204] width 61 height 25
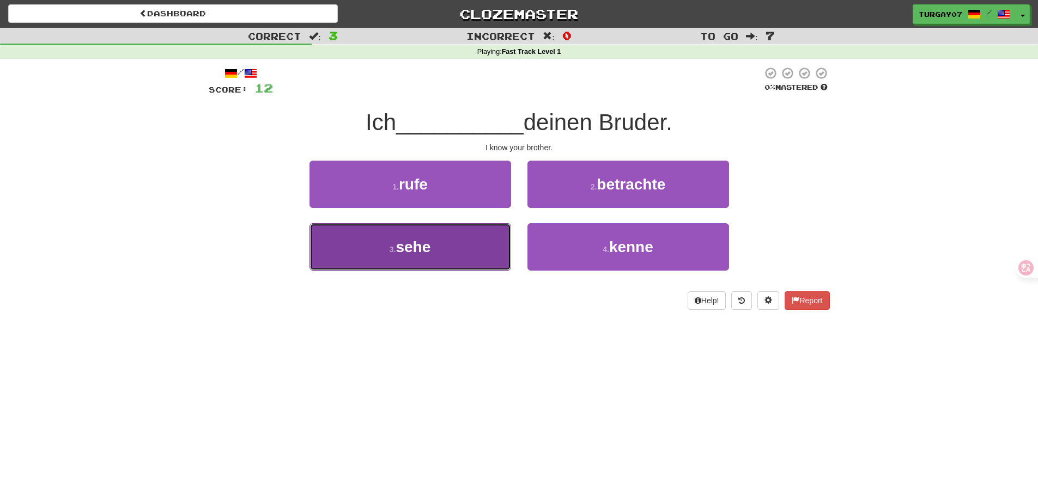
click at [452, 254] on button "3 . sehe" at bounding box center [410, 246] width 202 height 47
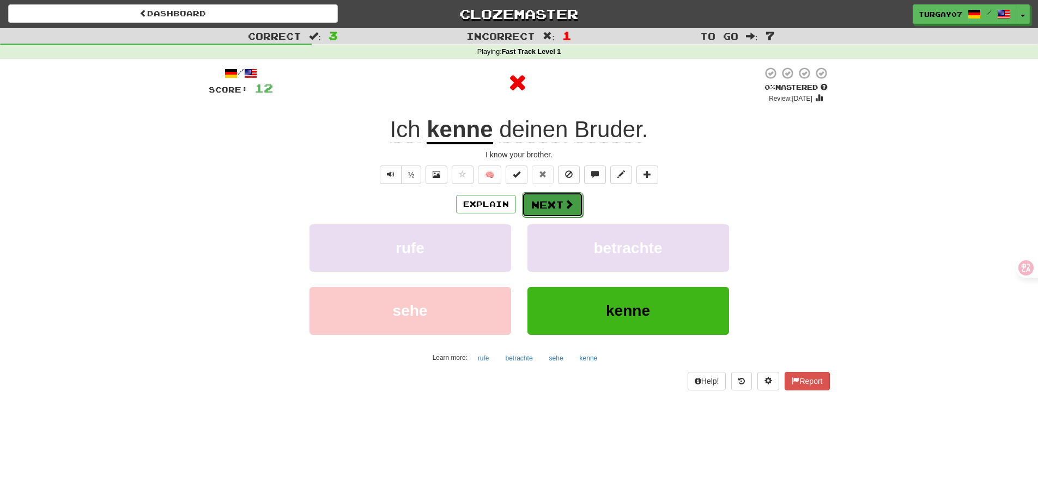
click at [578, 210] on button "Next" at bounding box center [552, 204] width 61 height 25
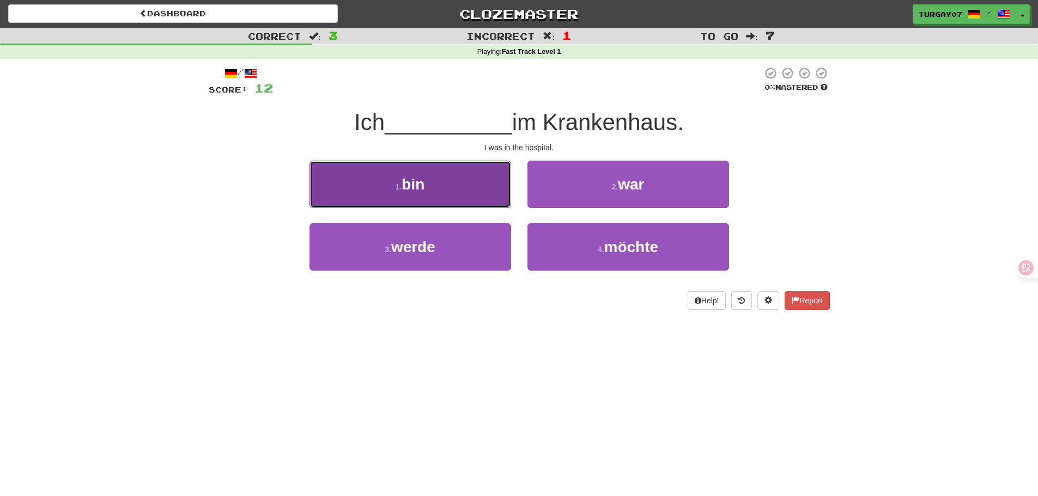
click at [474, 201] on button "1 . bin" at bounding box center [410, 184] width 202 height 47
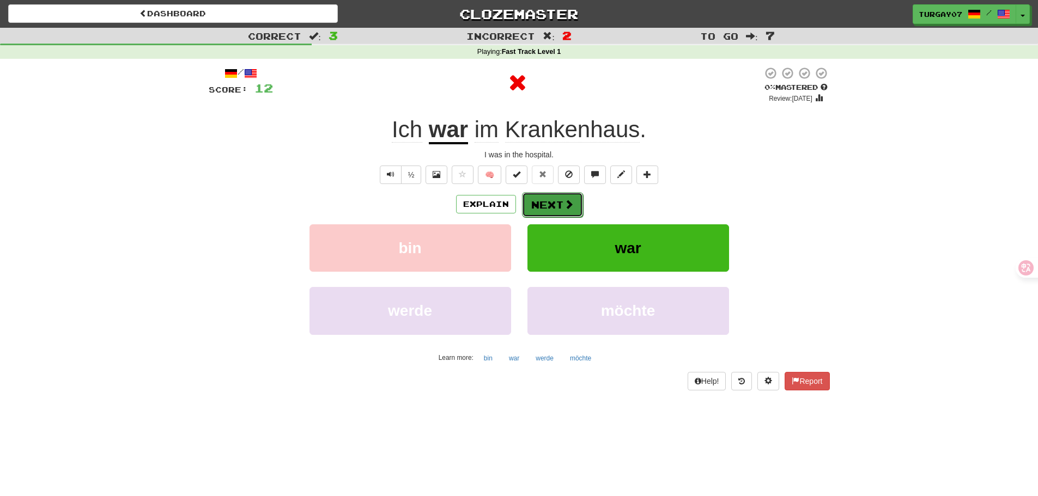
click at [538, 198] on button "Next" at bounding box center [552, 204] width 61 height 25
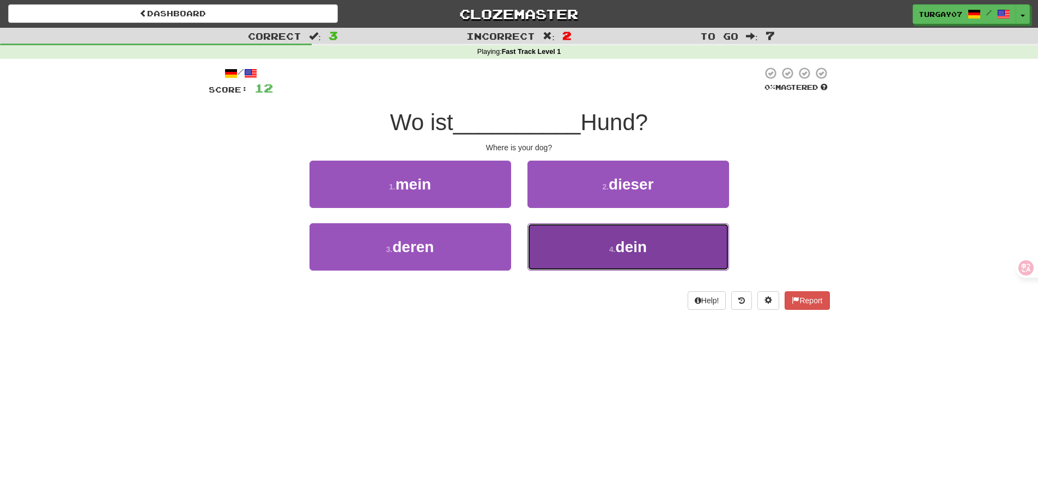
click at [560, 242] on button "4 . dein" at bounding box center [628, 246] width 202 height 47
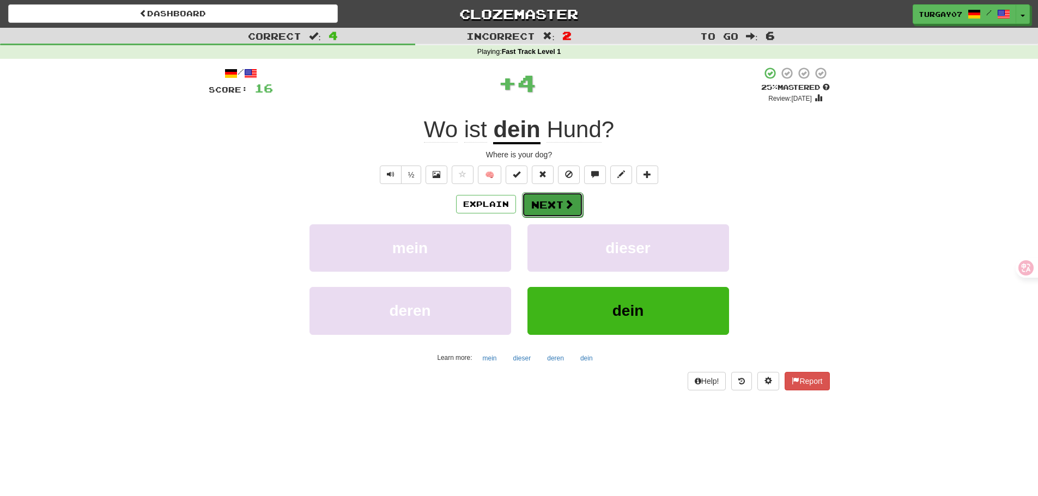
click at [566, 214] on button "Next" at bounding box center [552, 204] width 61 height 25
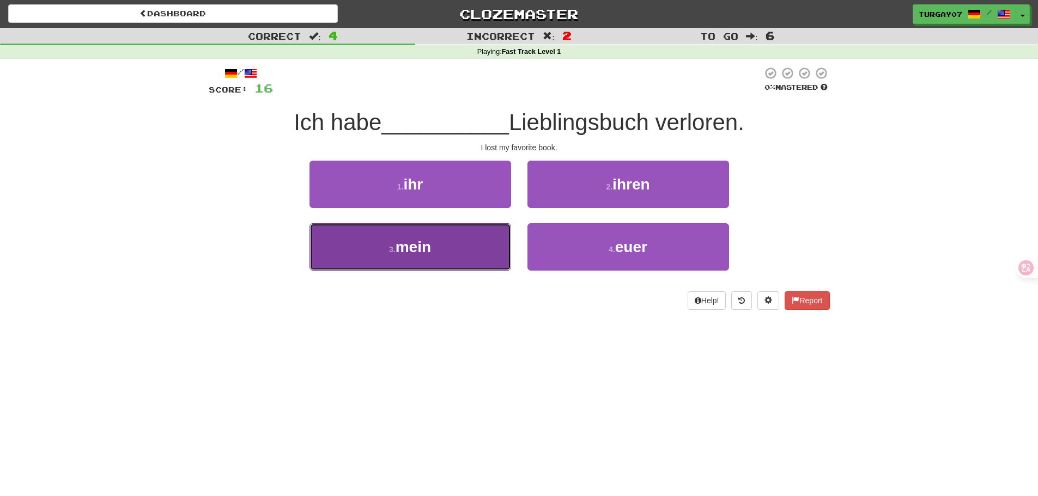
click at [459, 236] on button "3 . mein" at bounding box center [410, 246] width 202 height 47
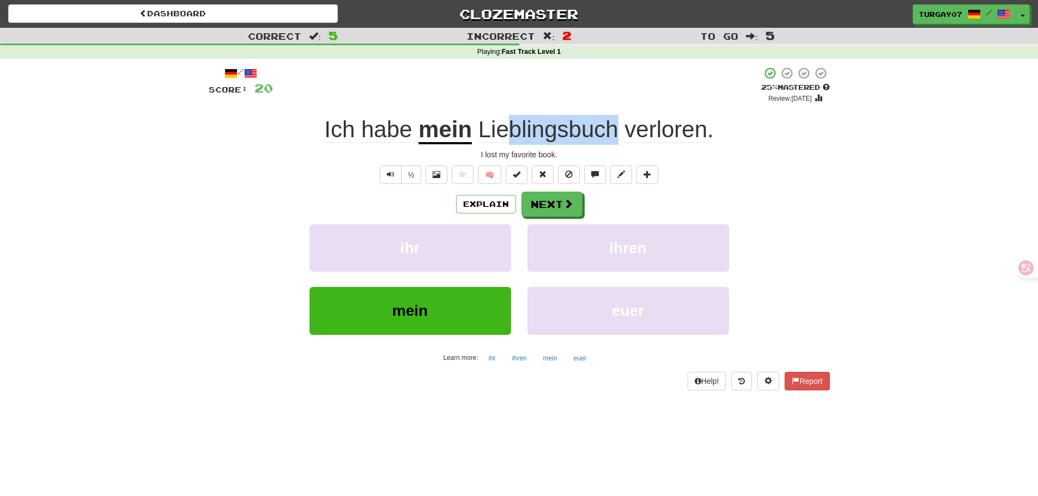
drag, startPoint x: 583, startPoint y: 136, endPoint x: 504, endPoint y: 136, distance: 79.5
click at [504, 136] on span "Lieblingsbuch verloren ." at bounding box center [593, 130] width 242 height 26
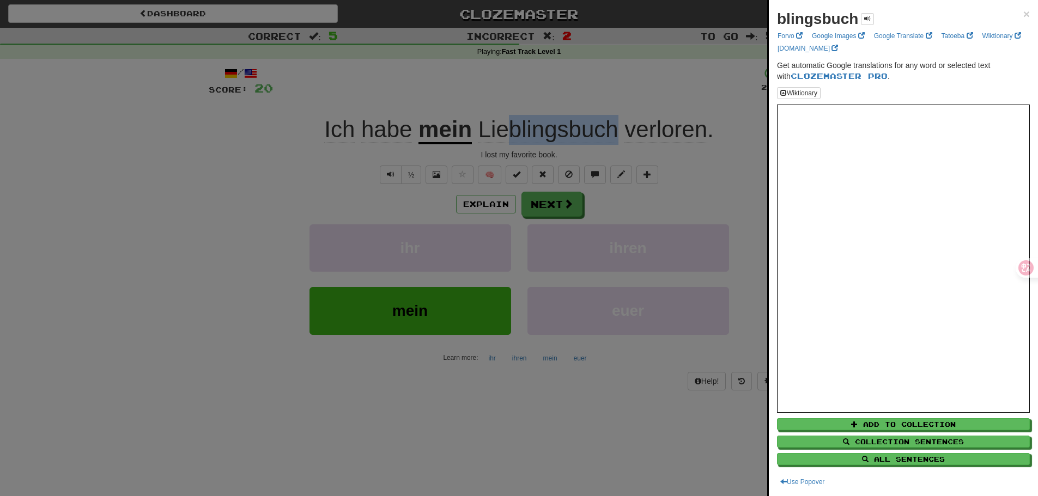
click at [523, 134] on div at bounding box center [519, 248] width 1038 height 496
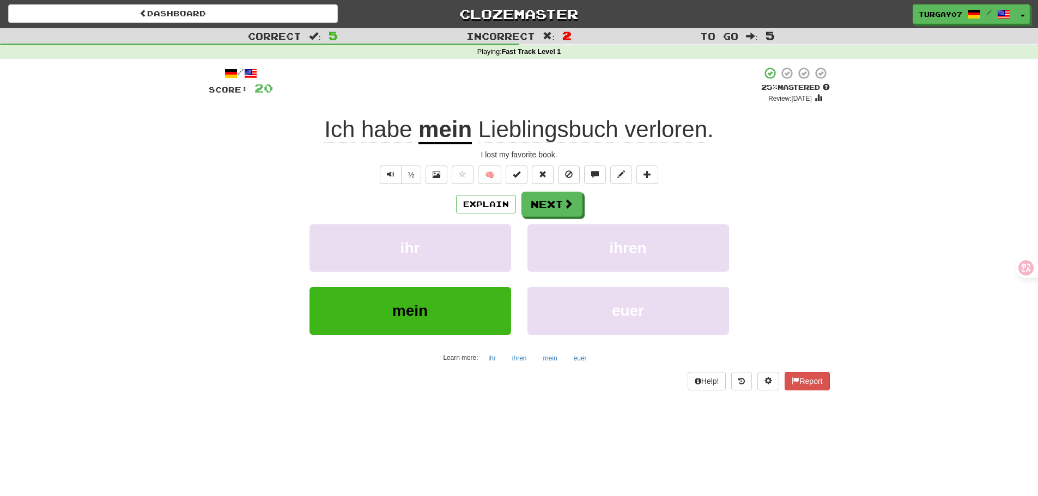
click at [539, 131] on span "Lieblingsbuch" at bounding box center [548, 130] width 140 height 26
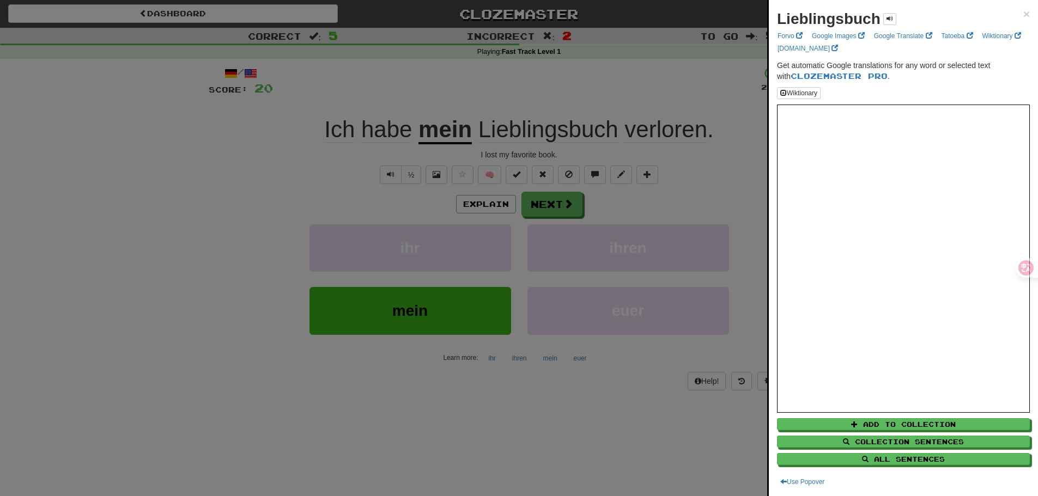
click at [597, 125] on div at bounding box center [519, 248] width 1038 height 496
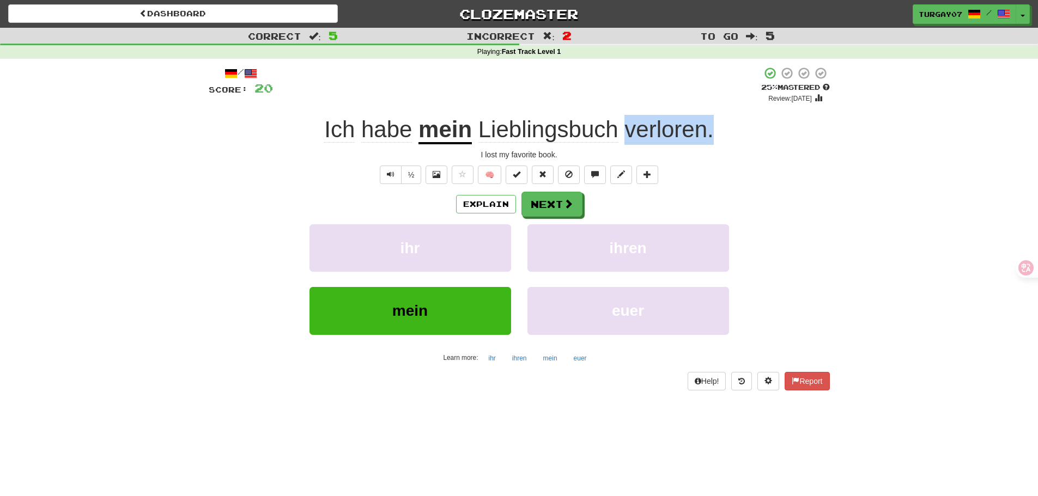
drag, startPoint x: 623, startPoint y: 134, endPoint x: 724, endPoint y: 131, distance: 101.4
click at [724, 131] on div "Ich habe mein Lieblingsbuch verloren ." at bounding box center [519, 130] width 621 height 30
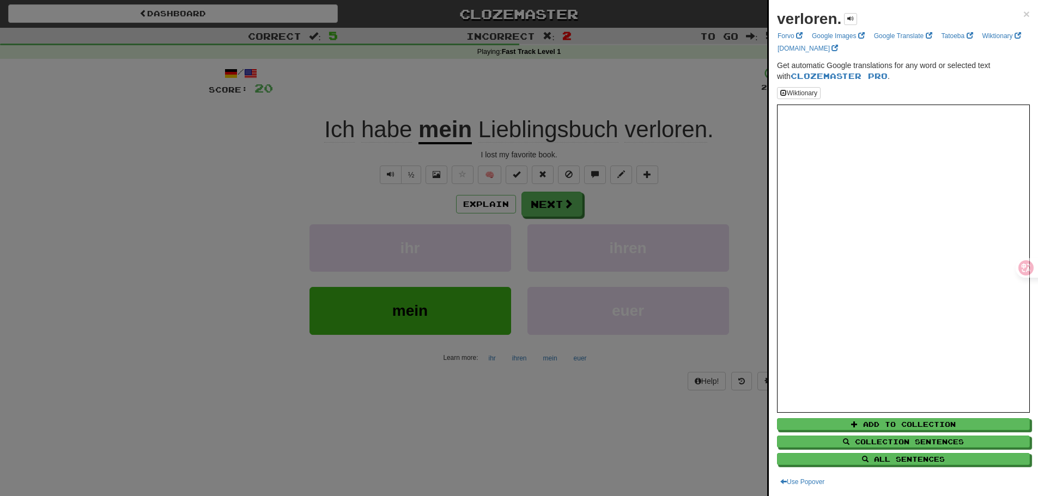
click at [1013, 15] on div "verloren. ×" at bounding box center [903, 19] width 253 height 22
click at [1023, 15] on span "×" at bounding box center [1026, 14] width 7 height 13
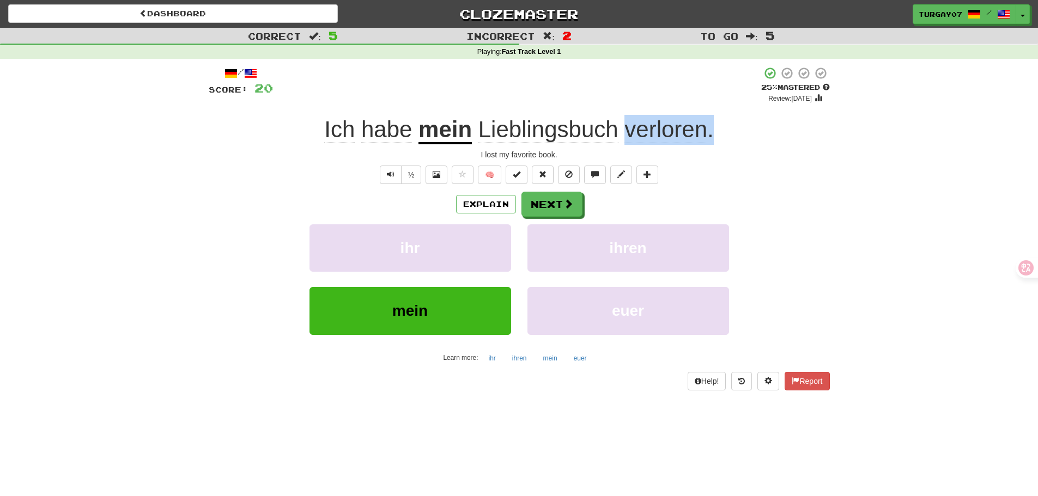
drag, startPoint x: 724, startPoint y: 133, endPoint x: 626, endPoint y: 140, distance: 98.3
click at [626, 140] on div "Ich habe mein Lieblingsbuch verloren ." at bounding box center [519, 130] width 621 height 30
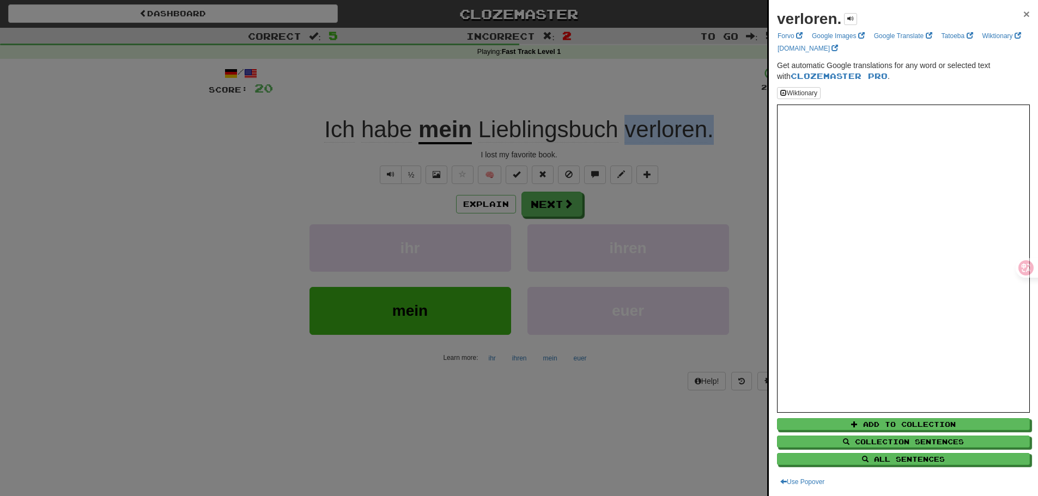
click at [1023, 15] on span "×" at bounding box center [1026, 14] width 7 height 13
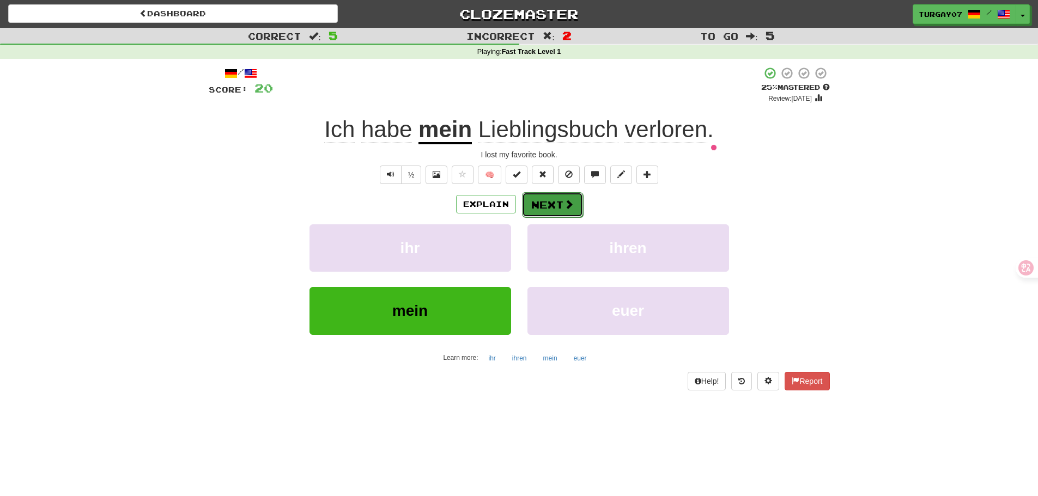
click at [550, 206] on button "Next" at bounding box center [552, 204] width 61 height 25
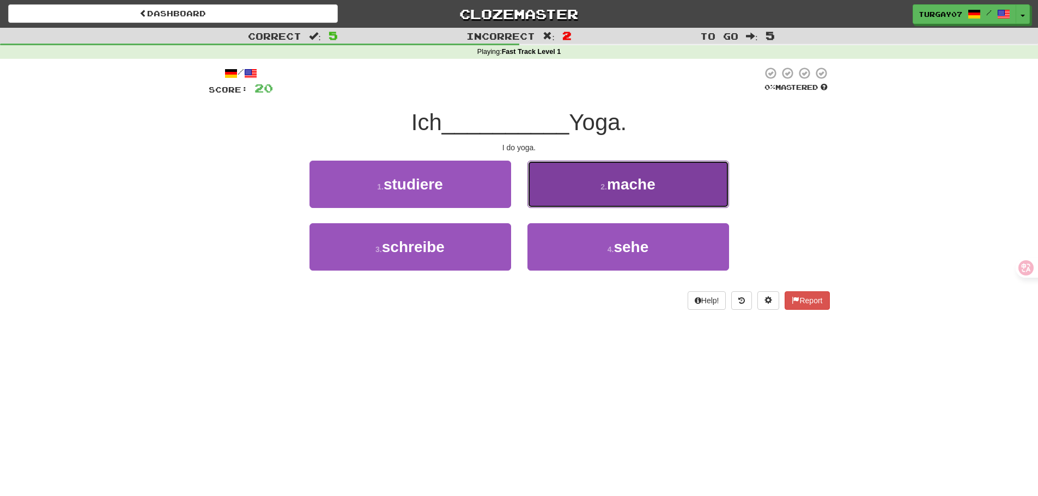
click at [569, 183] on button "2 . mache" at bounding box center [628, 184] width 202 height 47
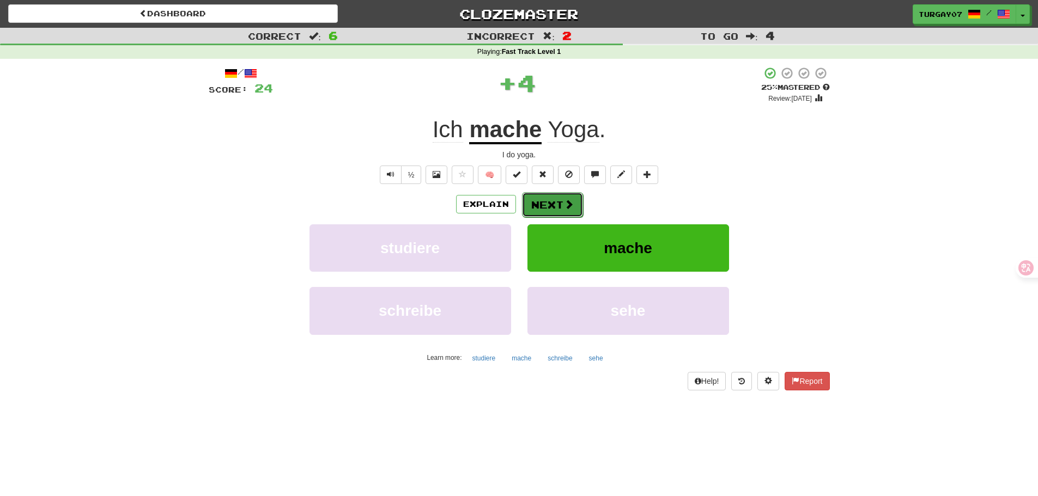
click at [548, 202] on button "Next" at bounding box center [552, 204] width 61 height 25
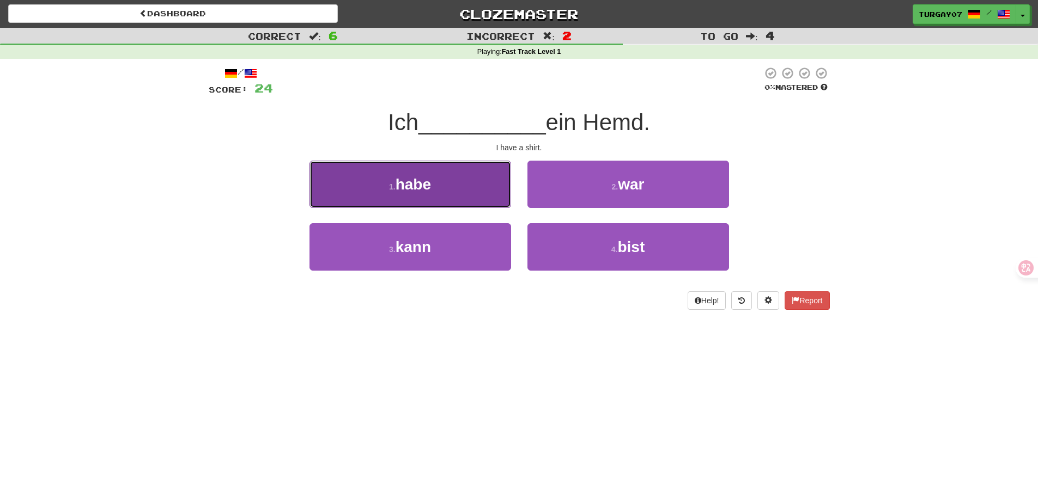
click at [436, 197] on button "1 . habe" at bounding box center [410, 184] width 202 height 47
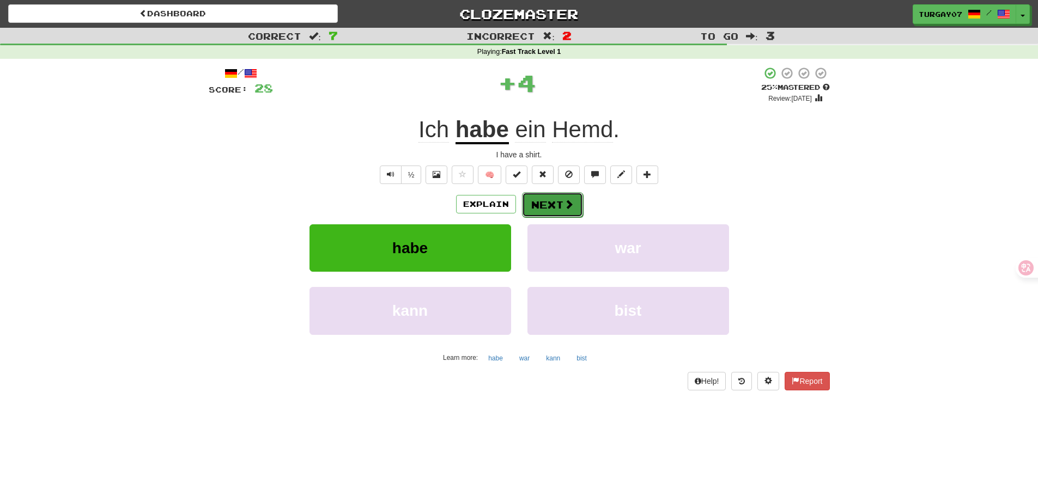
click at [560, 196] on button "Next" at bounding box center [552, 204] width 61 height 25
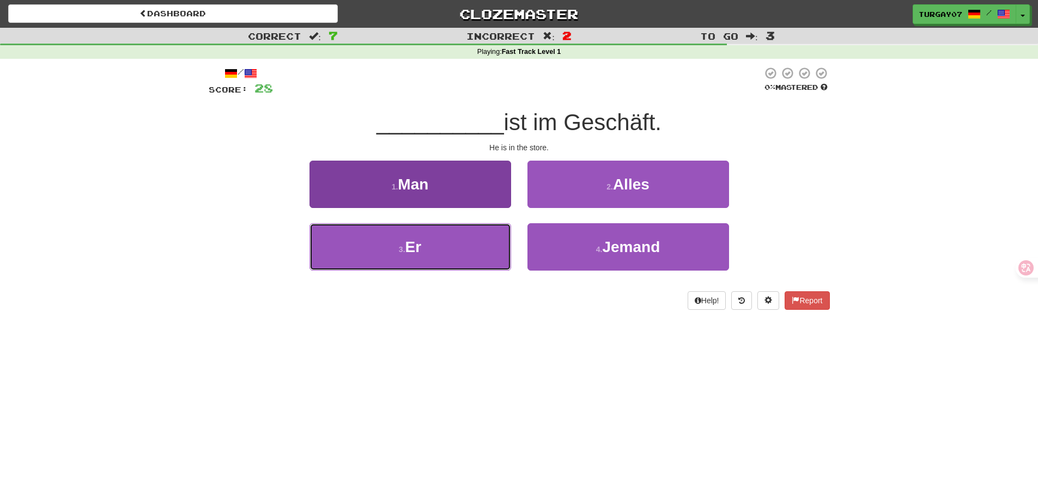
click at [438, 231] on button "3 . Er" at bounding box center [410, 246] width 202 height 47
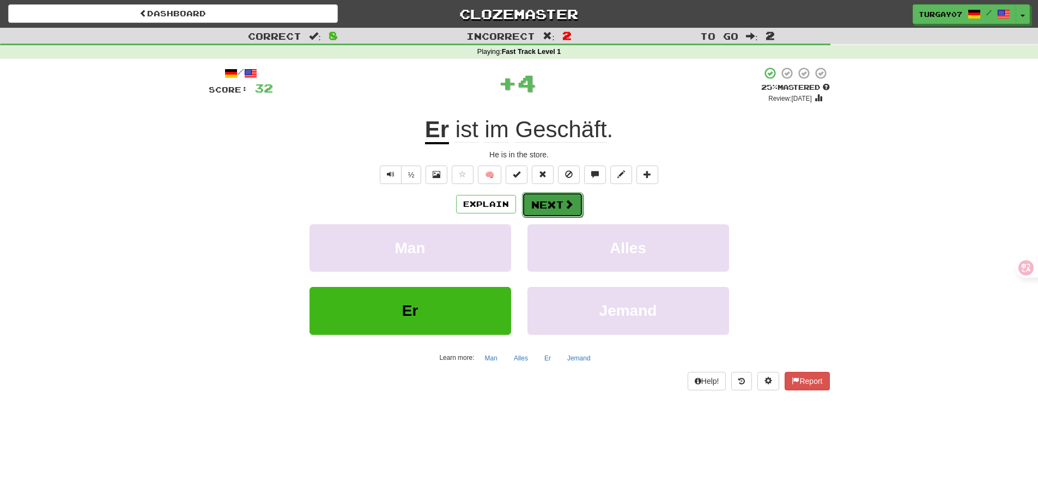
click at [559, 211] on button "Next" at bounding box center [552, 204] width 61 height 25
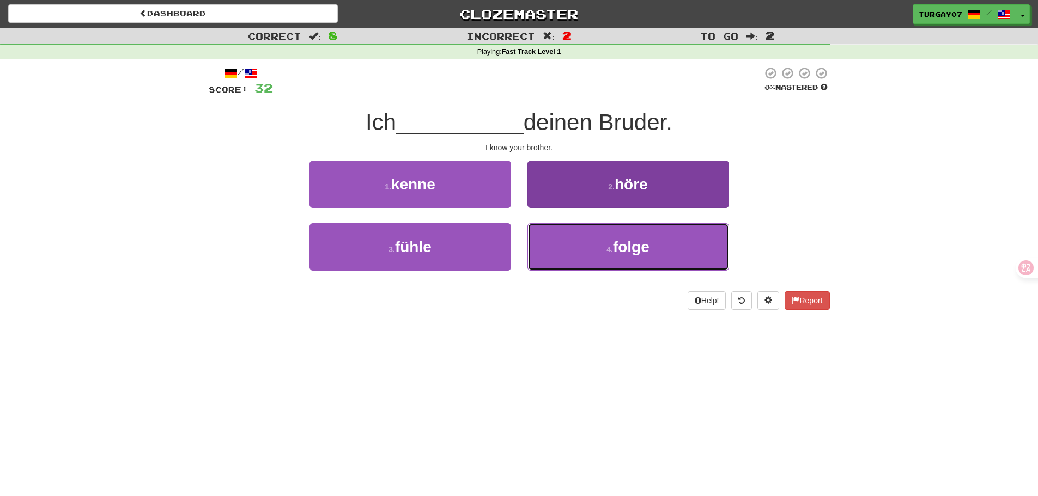
click at [534, 229] on button "4 . folge" at bounding box center [628, 246] width 202 height 47
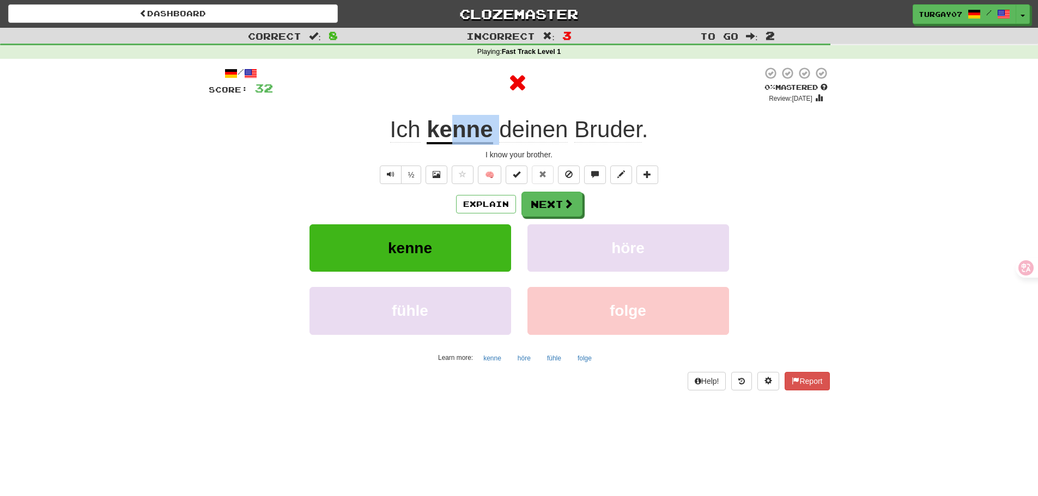
drag, startPoint x: 455, startPoint y: 136, endPoint x: 498, endPoint y: 126, distance: 44.0
click at [498, 126] on div "Ich kenne deinen Bruder ." at bounding box center [519, 130] width 621 height 30
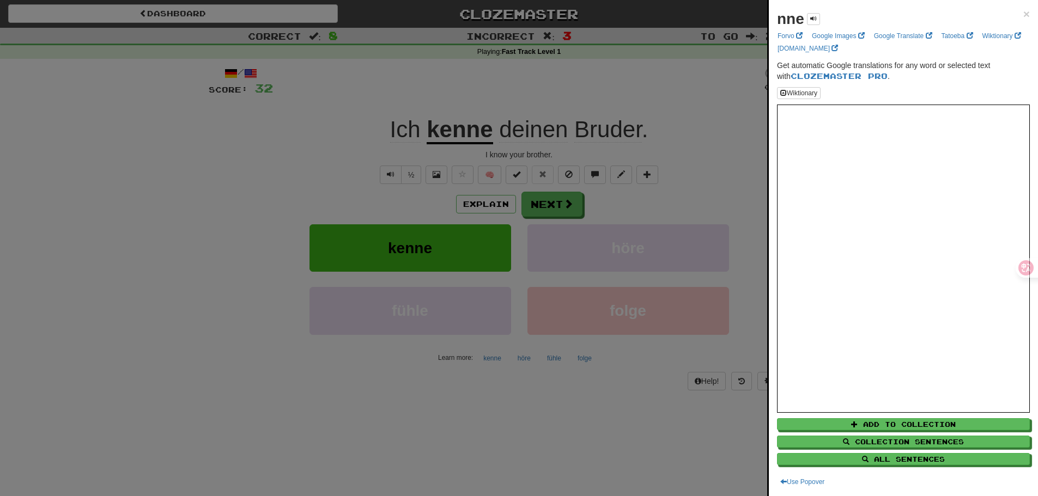
click at [443, 103] on div at bounding box center [519, 248] width 1038 height 496
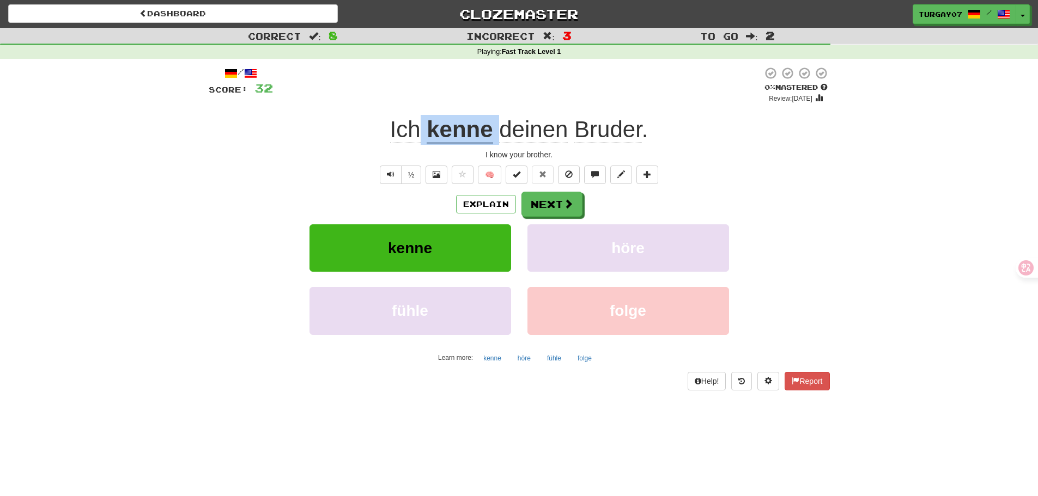
drag, startPoint x: 423, startPoint y: 117, endPoint x: 498, endPoint y: 125, distance: 75.6
click at [498, 125] on div "Ich kenne deinen Bruder ." at bounding box center [519, 130] width 621 height 30
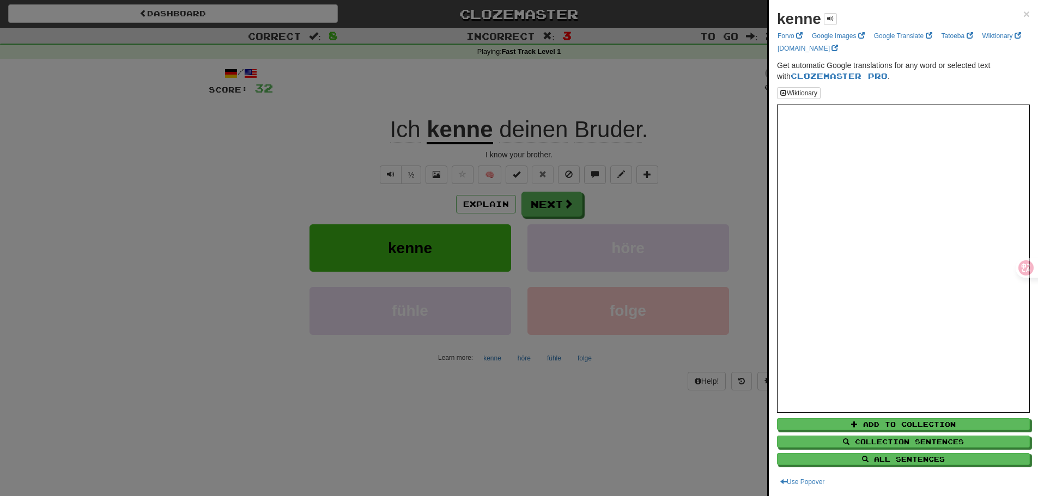
click at [556, 96] on div at bounding box center [519, 248] width 1038 height 496
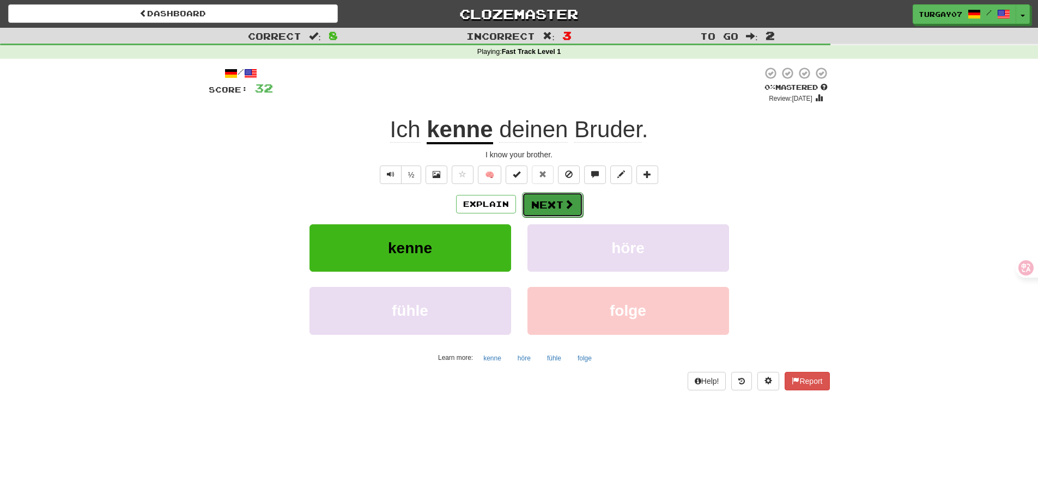
click at [555, 198] on button "Next" at bounding box center [552, 204] width 61 height 25
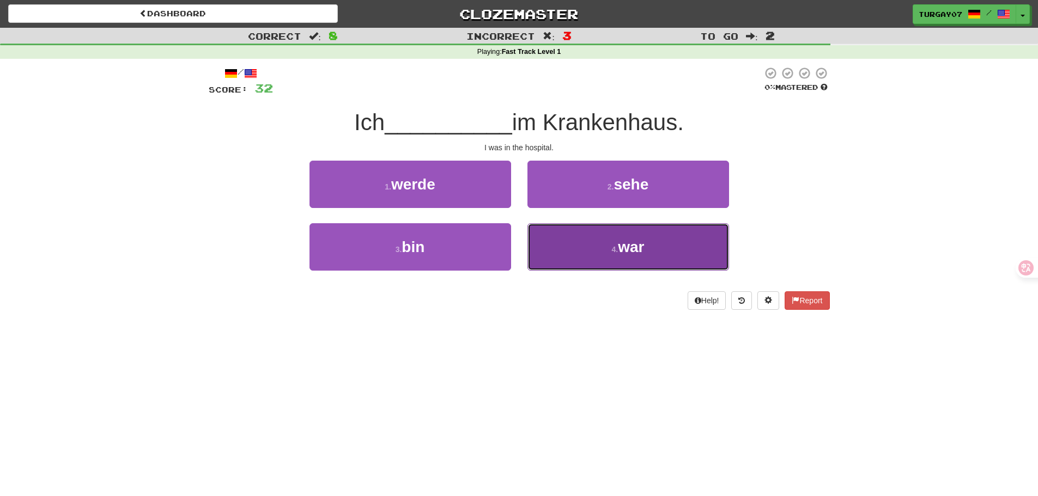
click at [580, 243] on button "4 . war" at bounding box center [628, 246] width 202 height 47
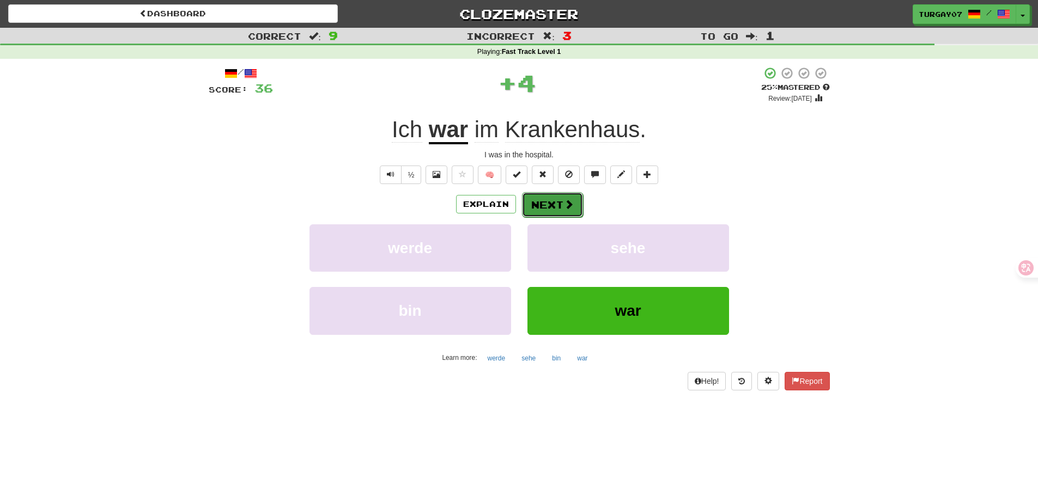
click at [556, 205] on button "Next" at bounding box center [552, 204] width 61 height 25
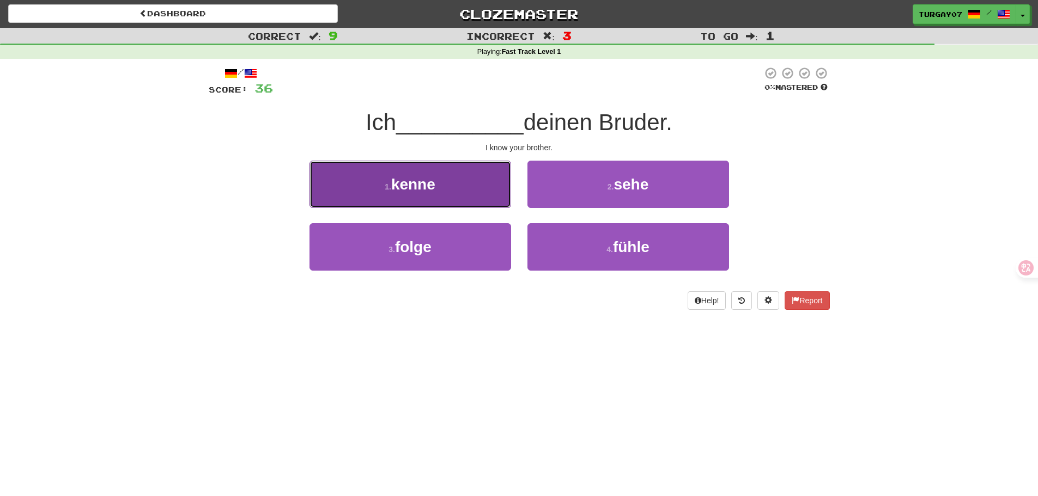
click at [501, 198] on button "1 . kenne" at bounding box center [410, 184] width 202 height 47
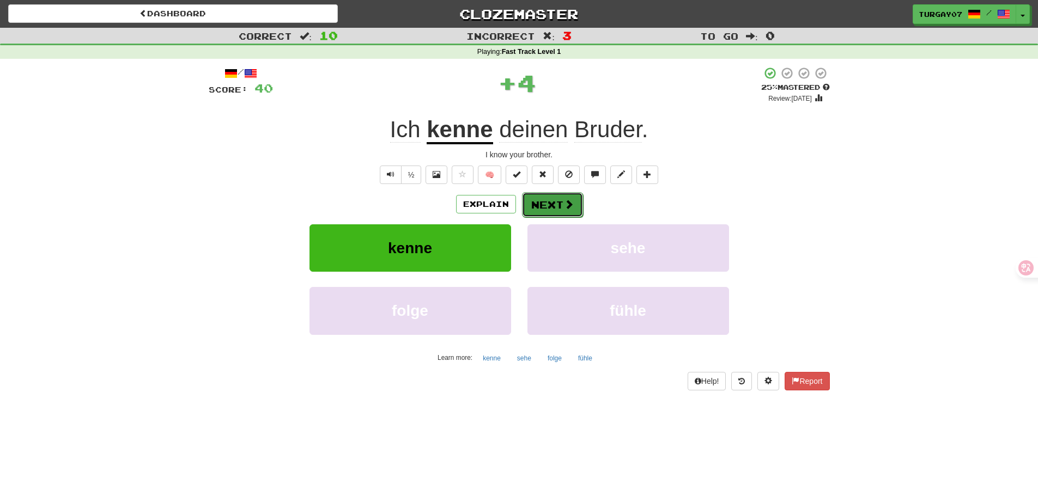
click at [553, 203] on button "Next" at bounding box center [552, 204] width 61 height 25
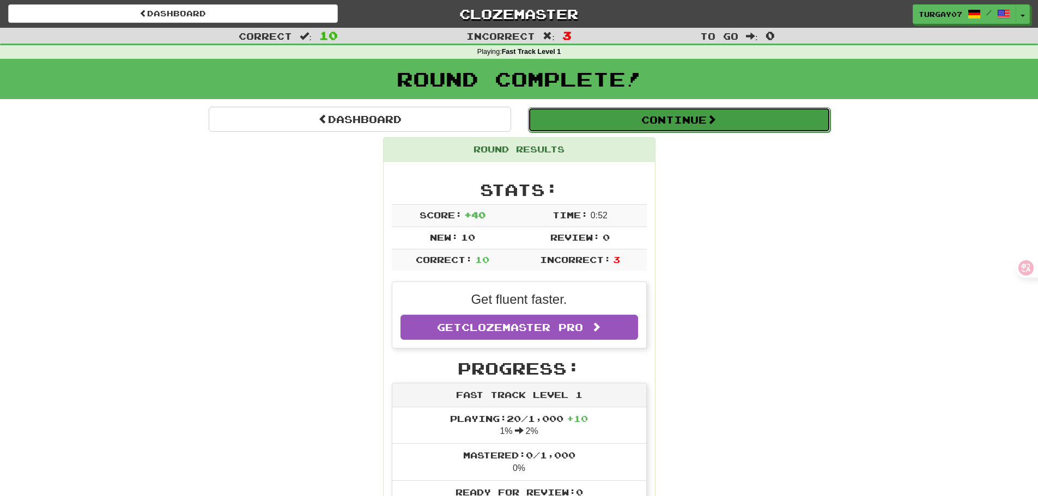
click at [639, 124] on button "Continue" at bounding box center [679, 119] width 302 height 25
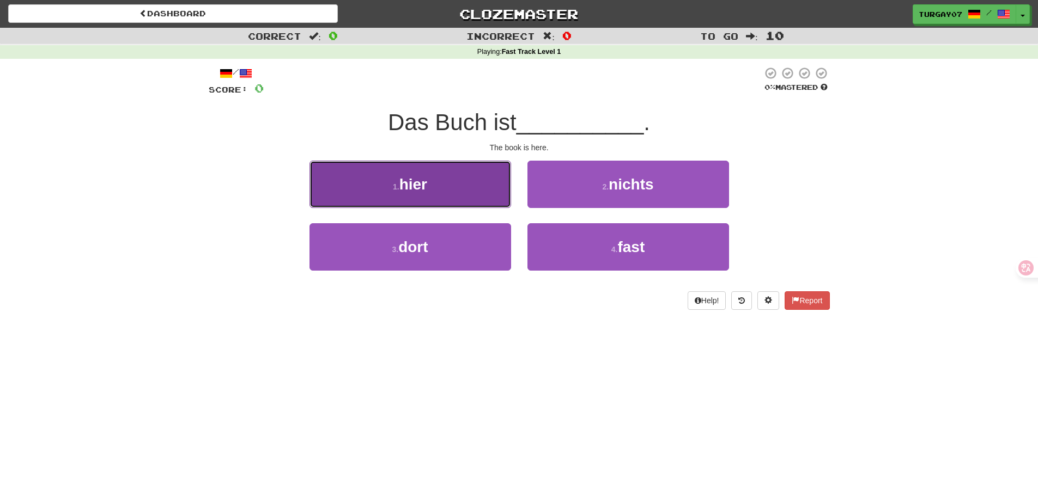
click at [490, 182] on button "1 . hier" at bounding box center [410, 184] width 202 height 47
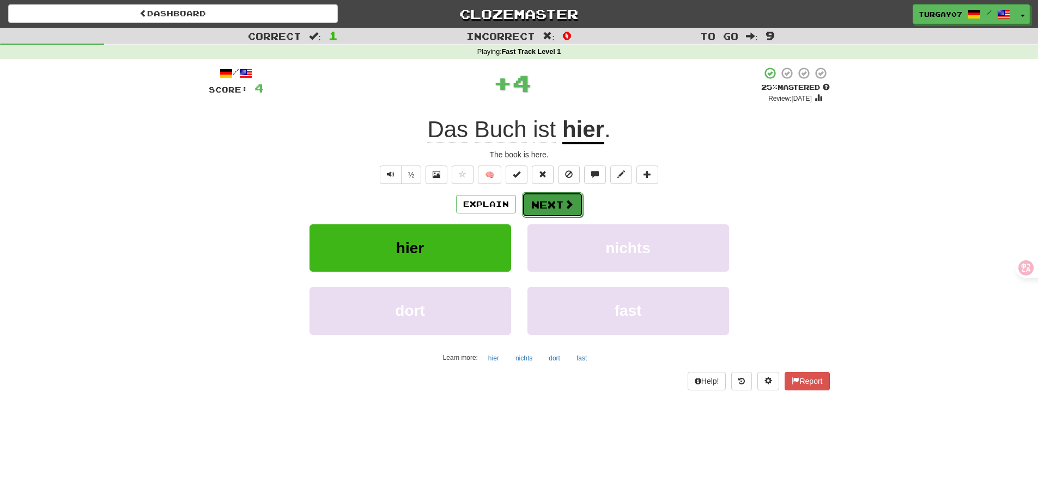
click at [571, 200] on span at bounding box center [569, 204] width 10 height 10
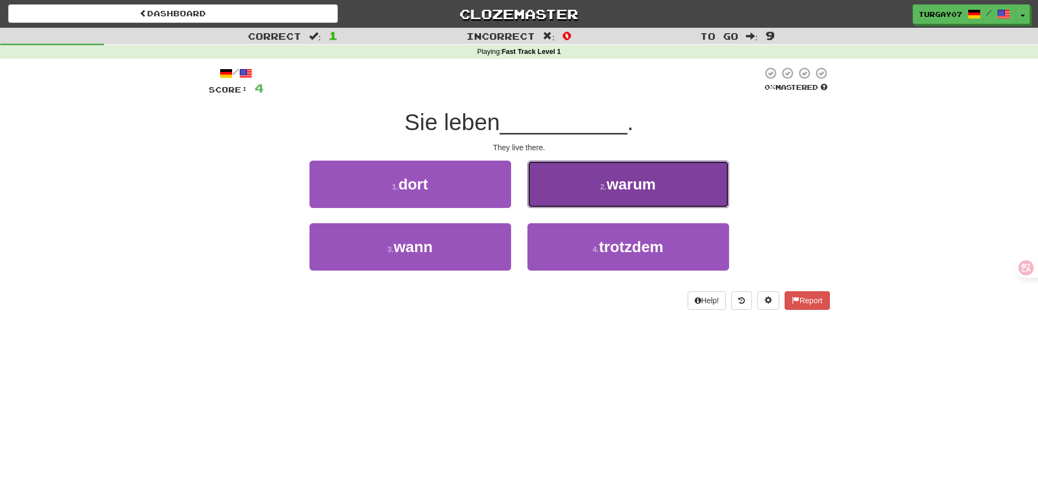
click at [566, 193] on button "2 . warum" at bounding box center [628, 184] width 202 height 47
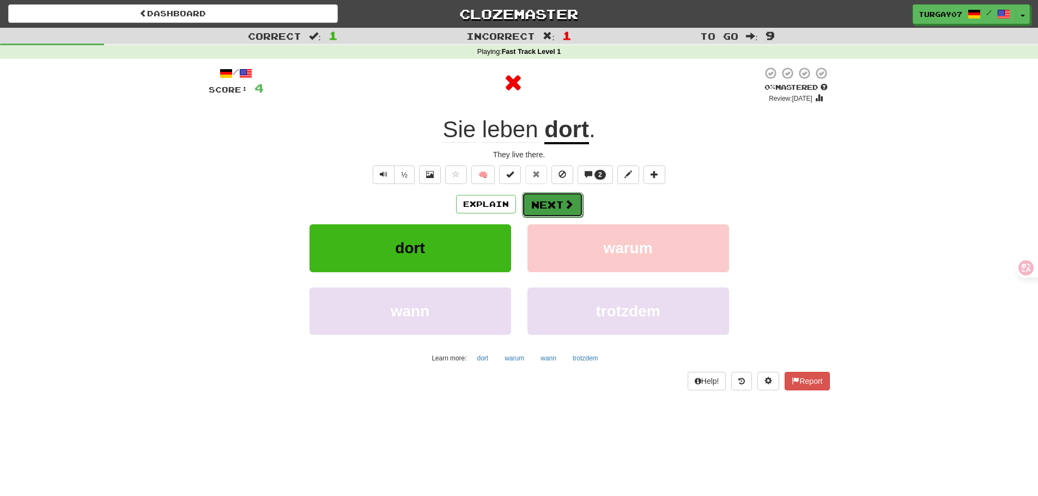
click at [557, 202] on button "Next" at bounding box center [552, 204] width 61 height 25
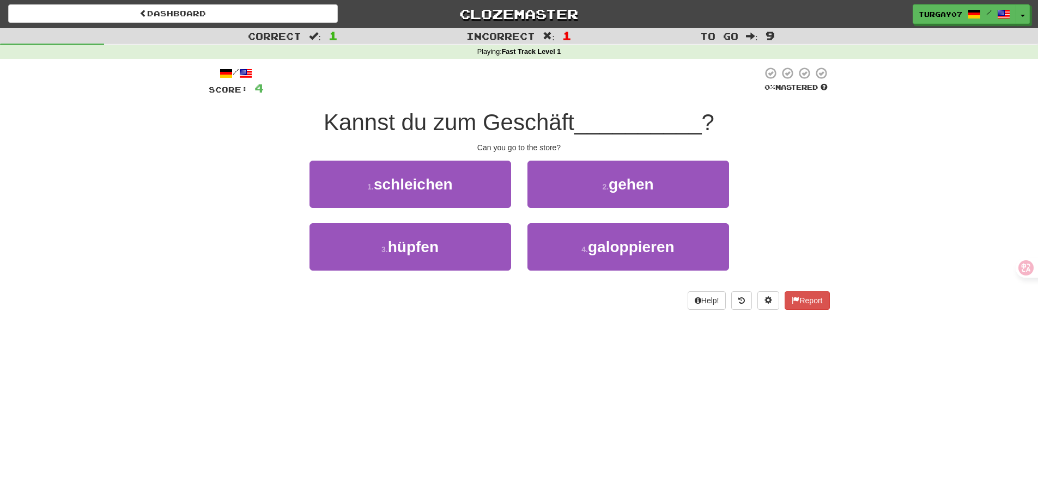
click at [532, 126] on span "Kannst du zum Geschäft" at bounding box center [449, 122] width 251 height 26
click at [525, 136] on div at bounding box center [525, 136] width 0 height 0
click at [518, 83] on div at bounding box center [513, 81] width 498 height 30
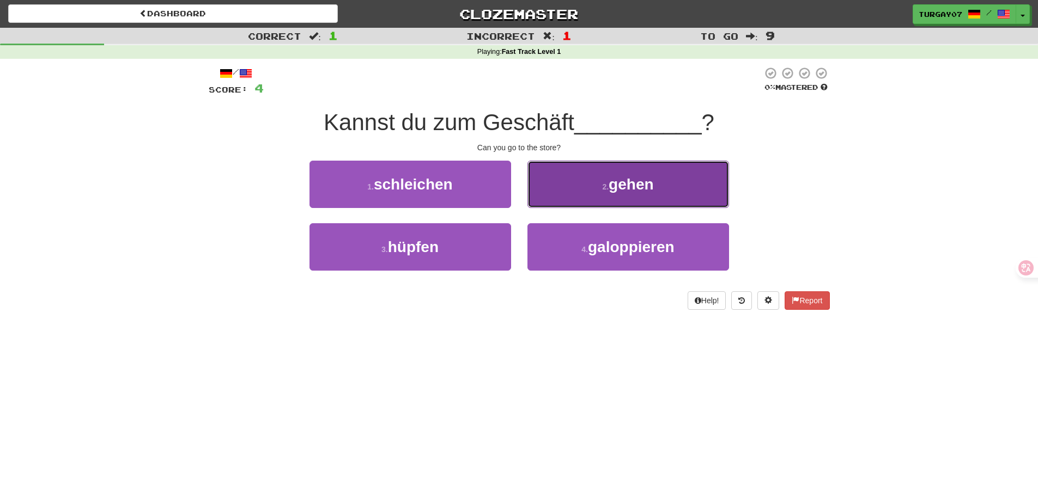
click at [567, 185] on button "2 . gehen" at bounding box center [628, 184] width 202 height 47
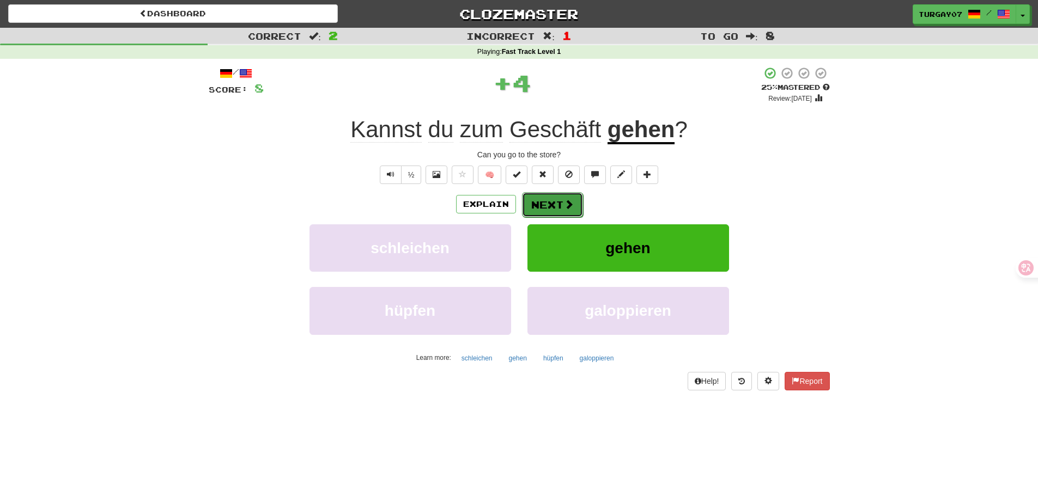
click at [559, 211] on button "Next" at bounding box center [552, 204] width 61 height 25
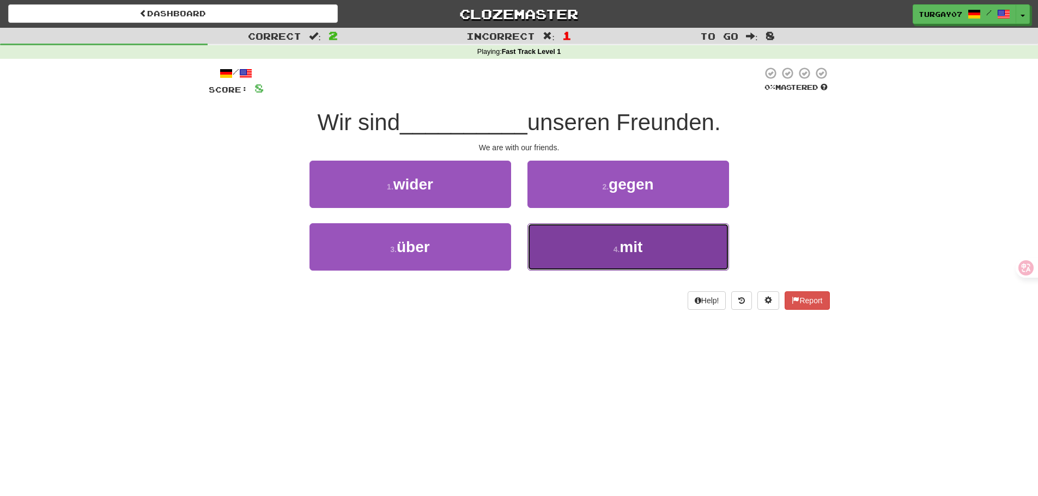
click at [613, 240] on button "4 . mit" at bounding box center [628, 246] width 202 height 47
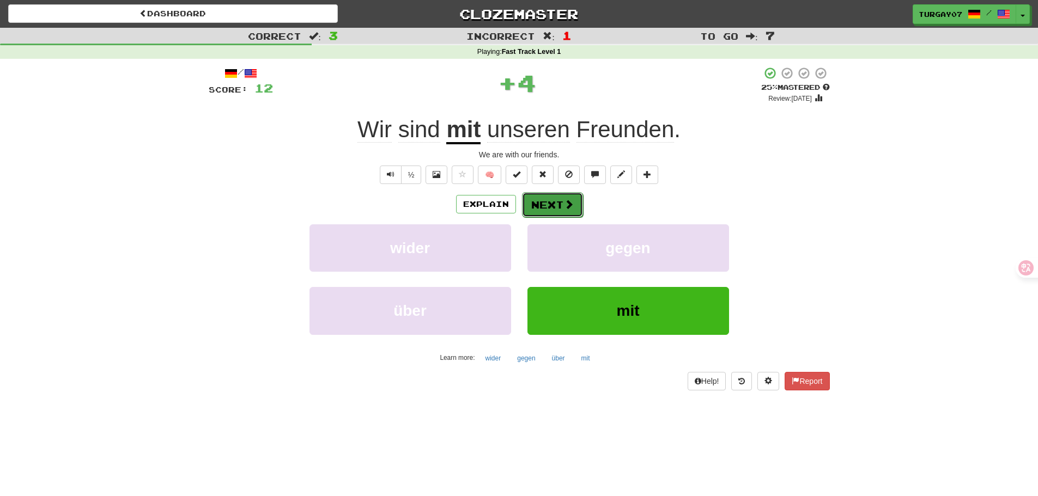
click at [566, 208] on span at bounding box center [569, 204] width 10 height 10
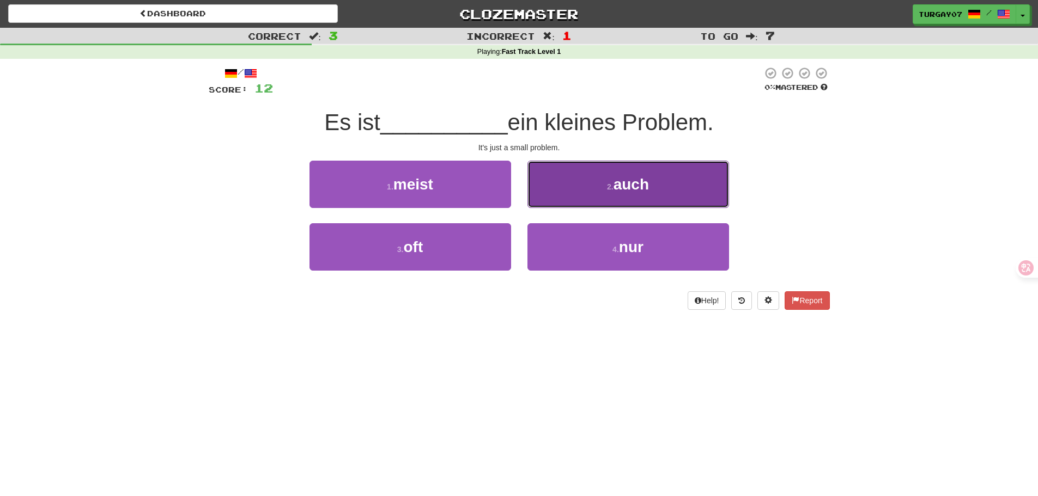
click at [613, 186] on small "2 ." at bounding box center [610, 186] width 7 height 9
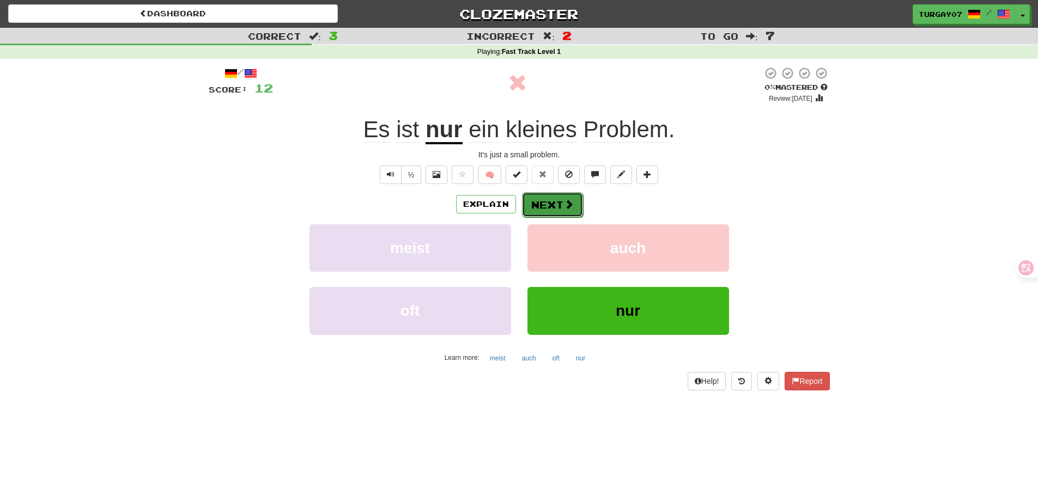
click at [541, 209] on button "Next" at bounding box center [552, 204] width 61 height 25
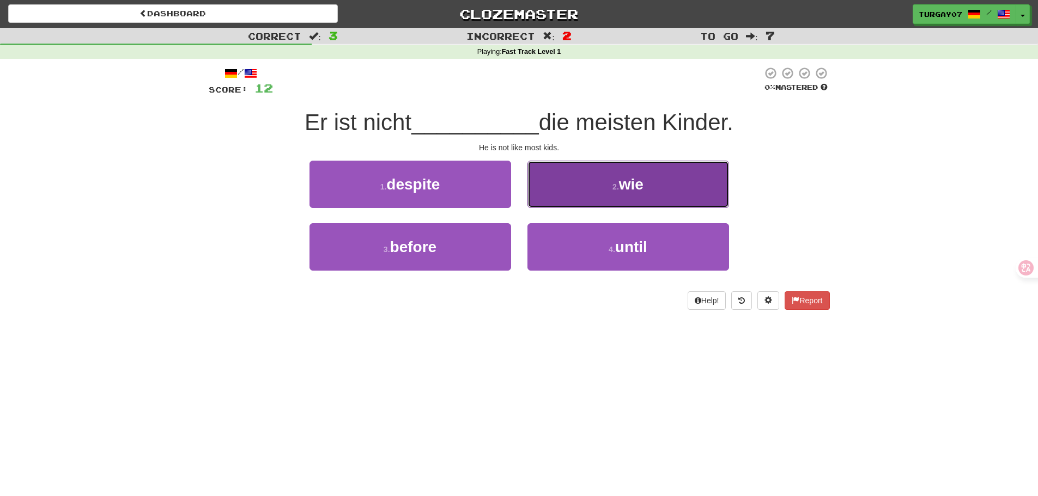
click at [593, 176] on button "2 . wie" at bounding box center [628, 184] width 202 height 47
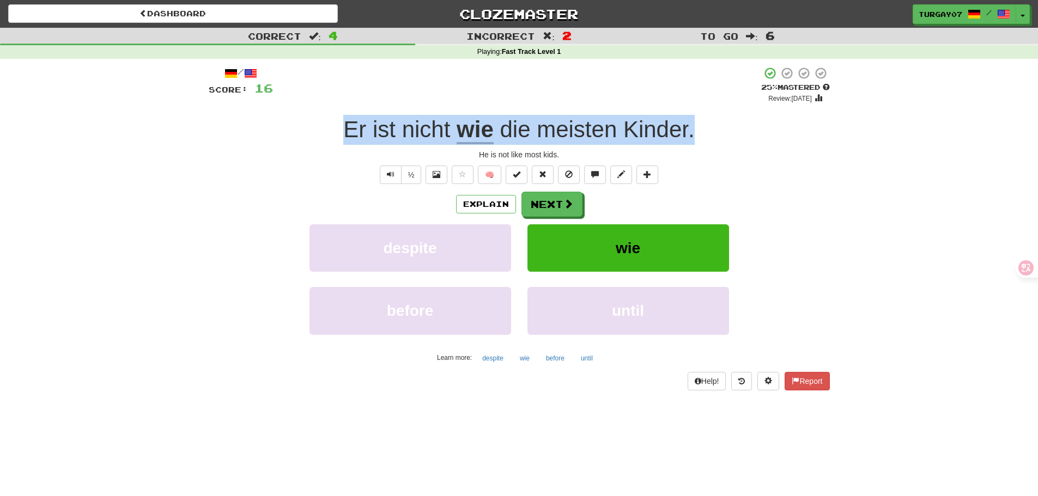
drag, startPoint x: 511, startPoint y: 136, endPoint x: 323, endPoint y: 136, distance: 187.9
click at [323, 136] on div "Er ist nicht wie die meisten Kinder ." at bounding box center [519, 130] width 621 height 30
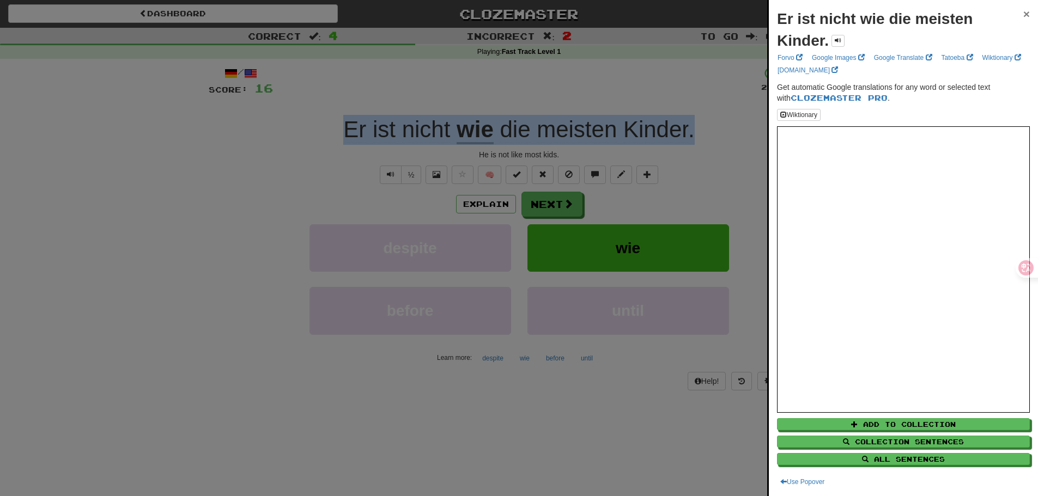
click at [1023, 13] on span "×" at bounding box center [1026, 14] width 7 height 13
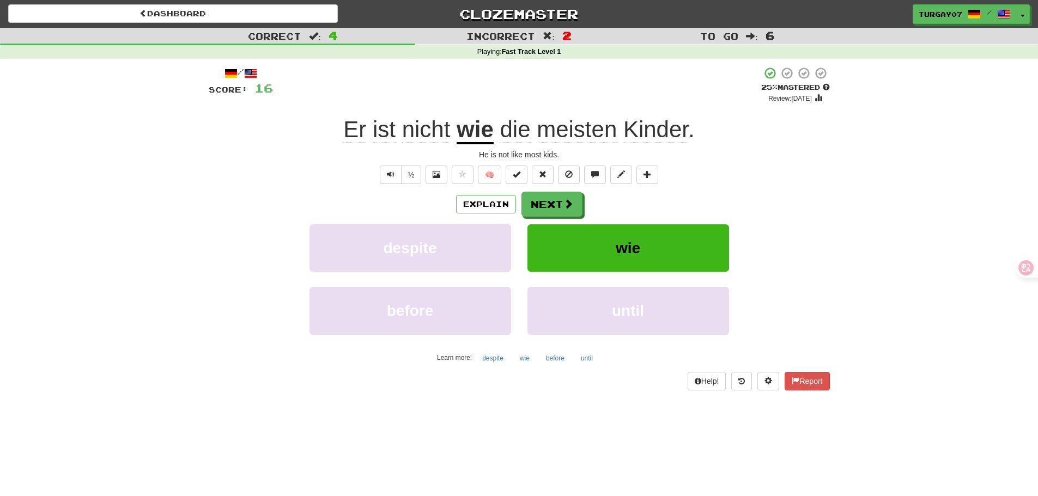
click at [846, 139] on div "Correct : 4 Incorrect : 2 To go : 6 Playing : Fast Track Level 1 / Score: 16 + …" at bounding box center [519, 217] width 1038 height 378
click at [567, 193] on button "Next" at bounding box center [552, 204] width 61 height 25
